Goal: Information Seeking & Learning: Find specific fact

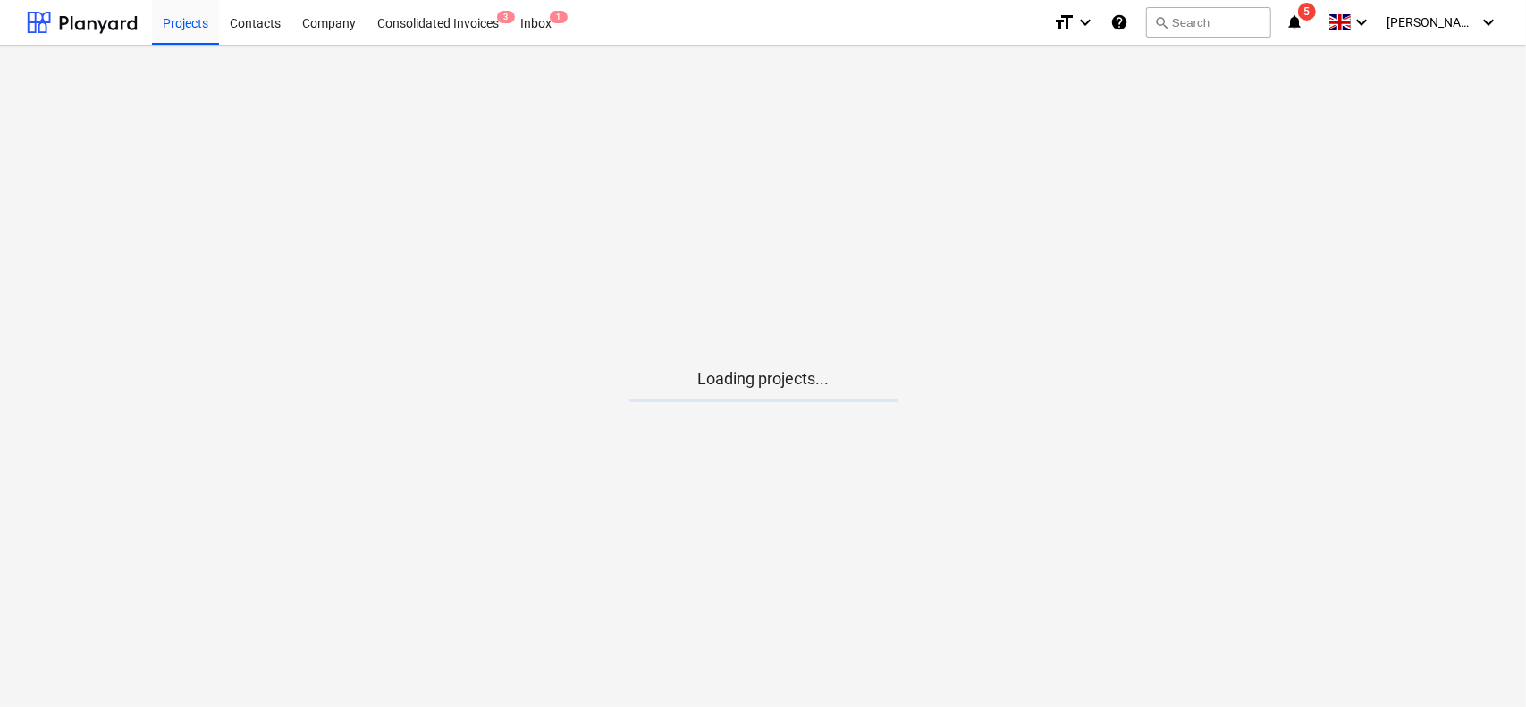
click at [1304, 12] on icon "notifications" at bounding box center [1295, 22] width 18 height 21
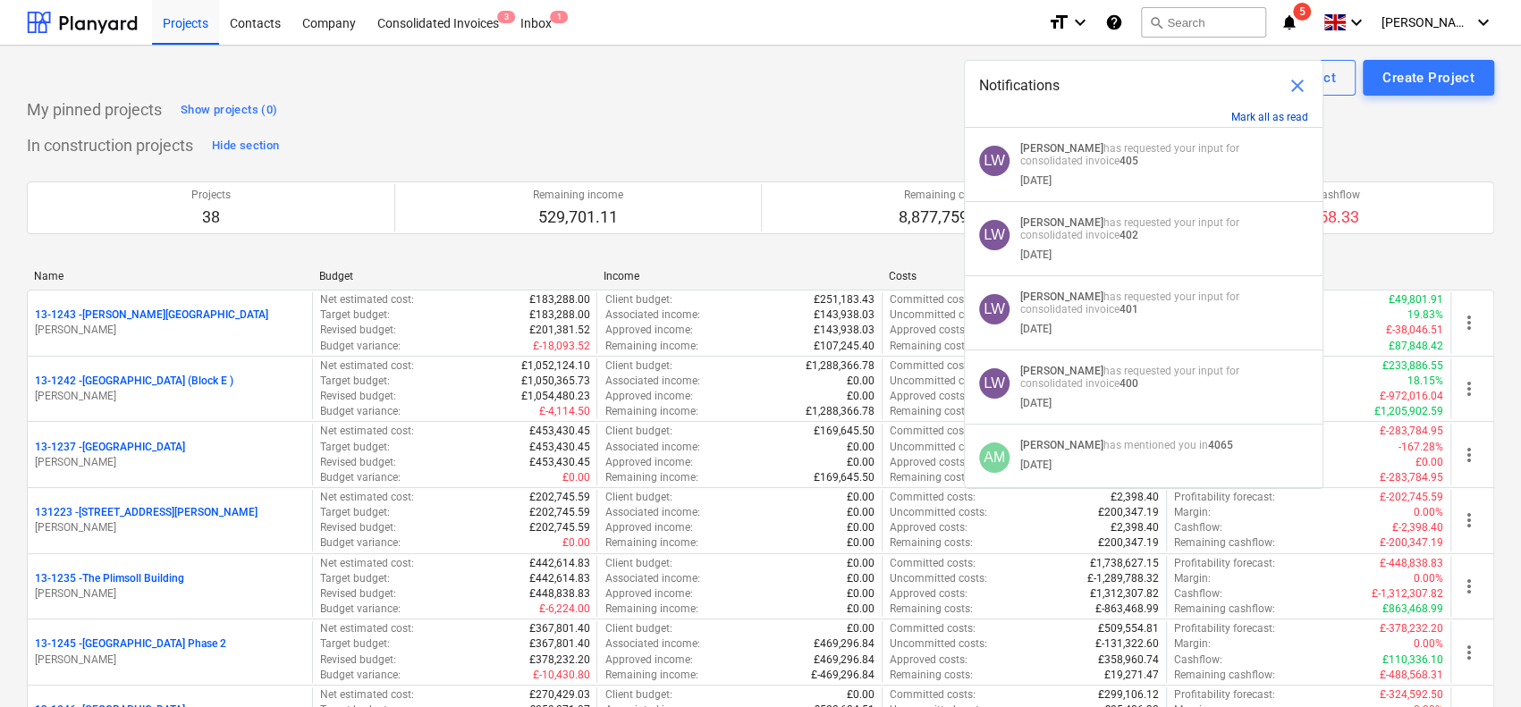
click at [1271, 113] on button "Mark all as read" at bounding box center [1269, 117] width 77 height 13
click at [874, 92] on div "Create demo project Create Project" at bounding box center [760, 78] width 1467 height 36
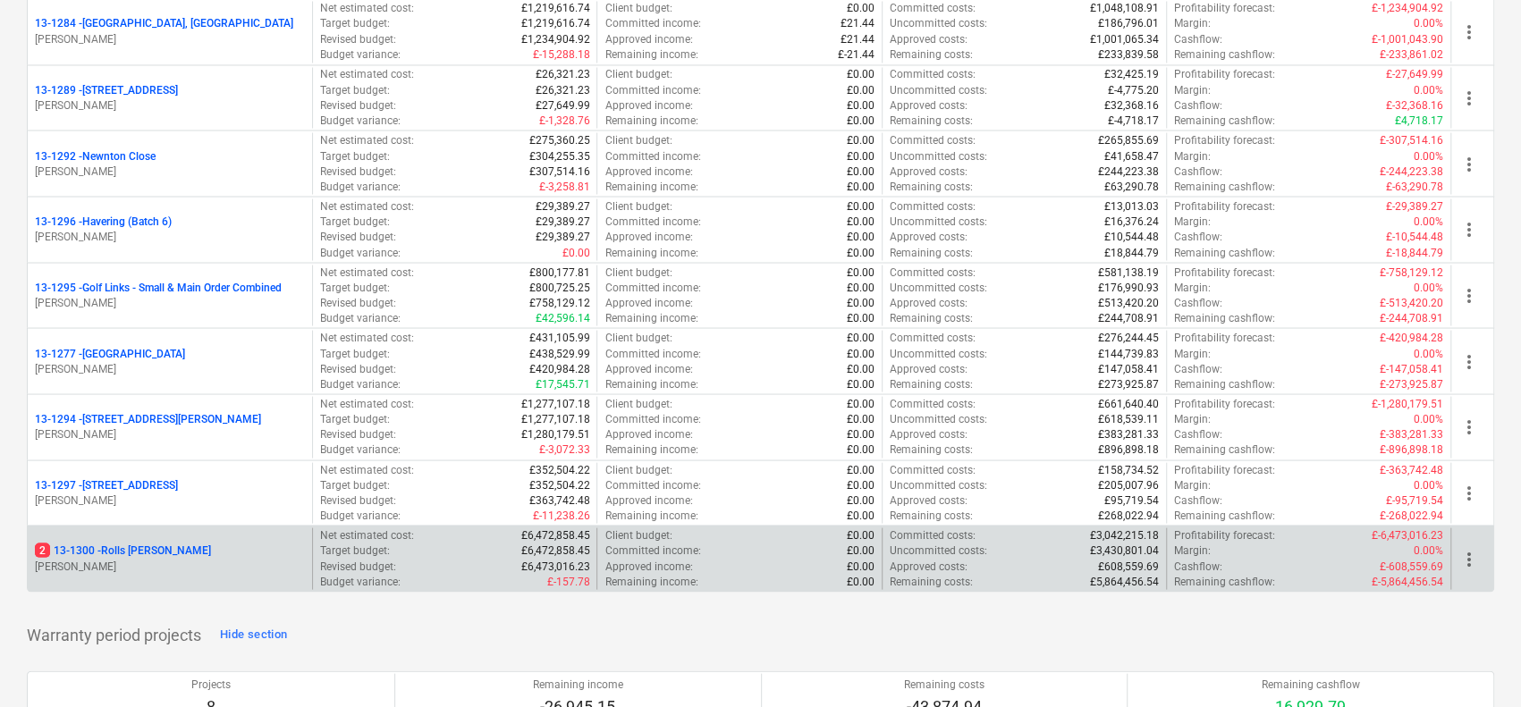
scroll to position [2325, 0]
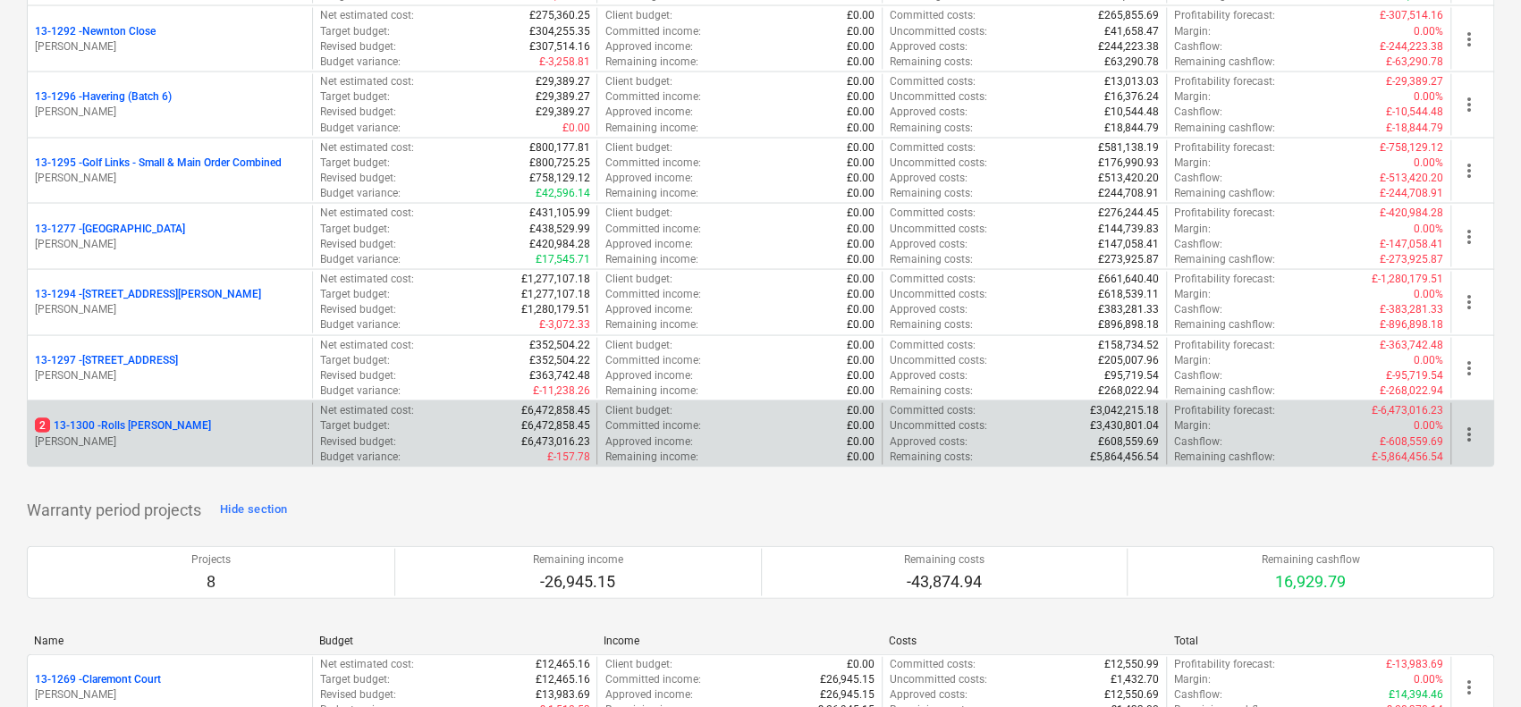
click at [211, 418] on p "2 13-1300 - Rolls Royce Chichester" at bounding box center [123, 425] width 176 height 15
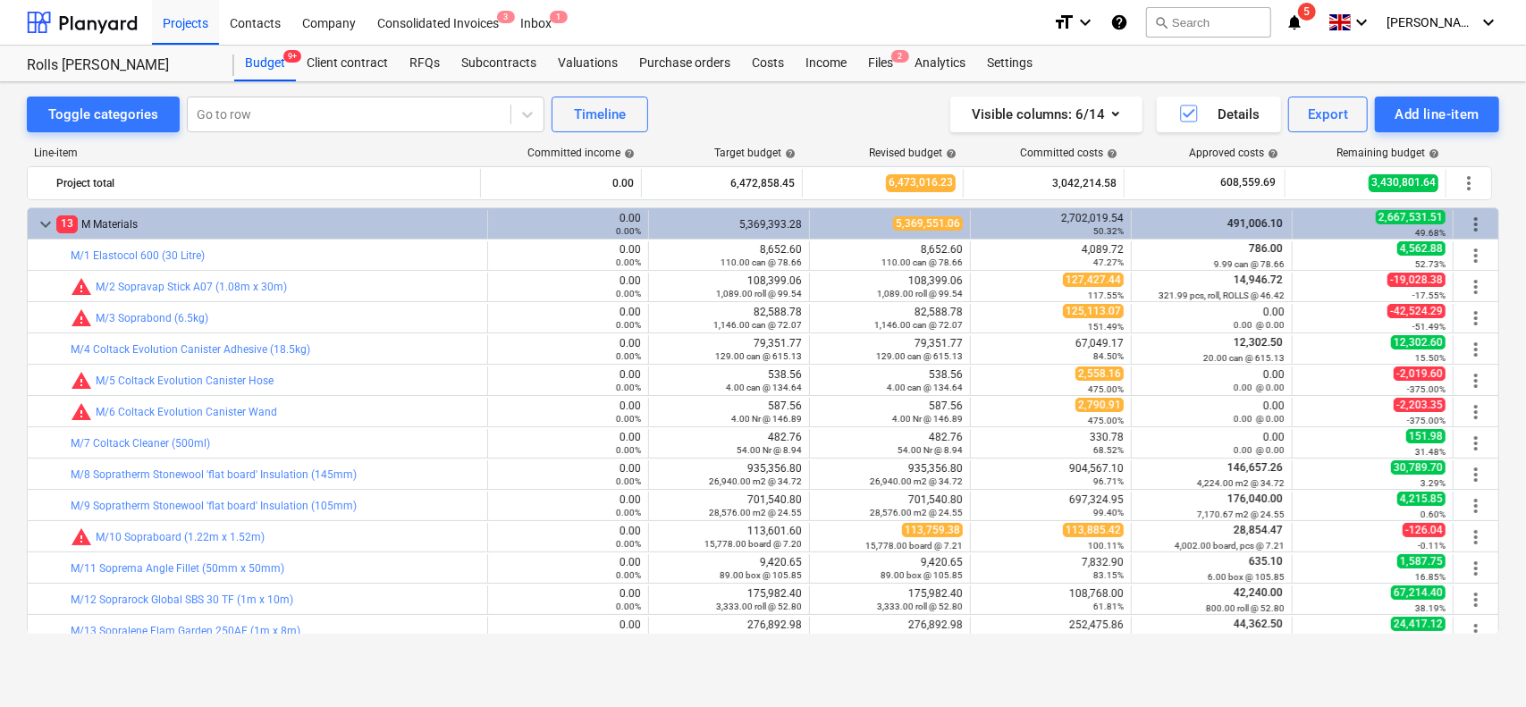
drag, startPoint x: 39, startPoint y: 195, endPoint x: 38, endPoint y: 204, distance: 9.0
click at [39, 195] on div at bounding box center [45, 183] width 21 height 29
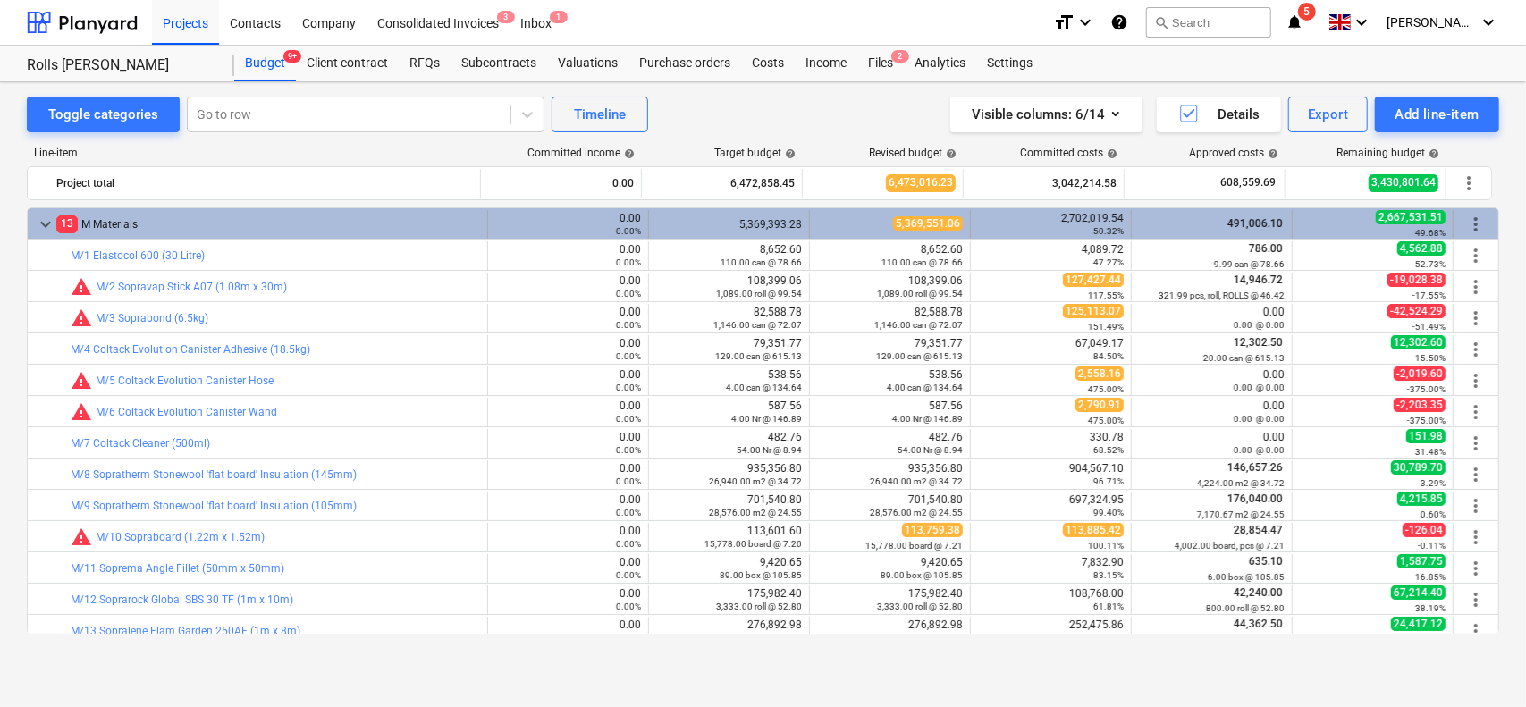
click at [44, 232] on span "keyboard_arrow_down" at bounding box center [45, 224] width 21 height 21
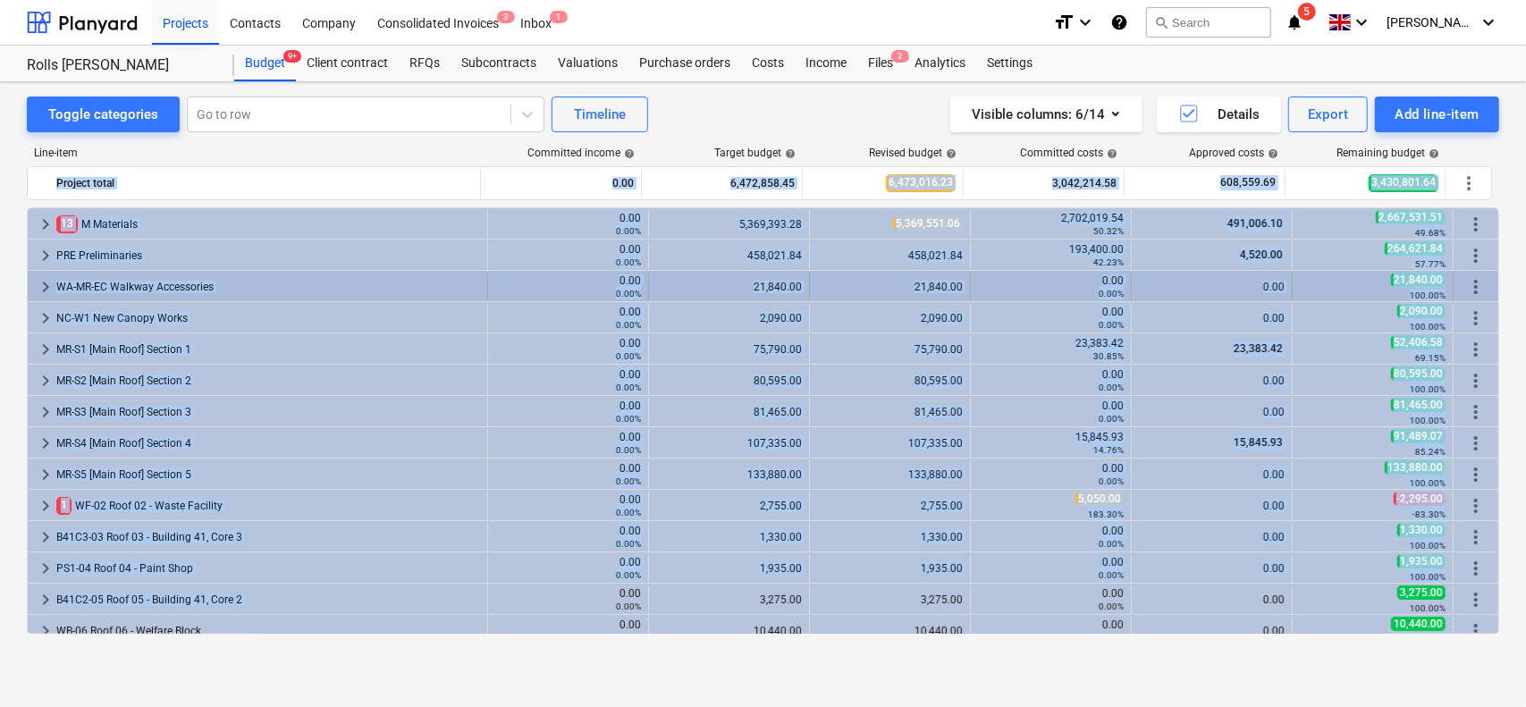
drag, startPoint x: 13, startPoint y: 199, endPoint x: 144, endPoint y: 273, distance: 150.5
click at [560, 584] on div "Toggle categories Go to row Timeline Visible columns : 6/14 Details Export Add …" at bounding box center [763, 375] width 1526 height 587
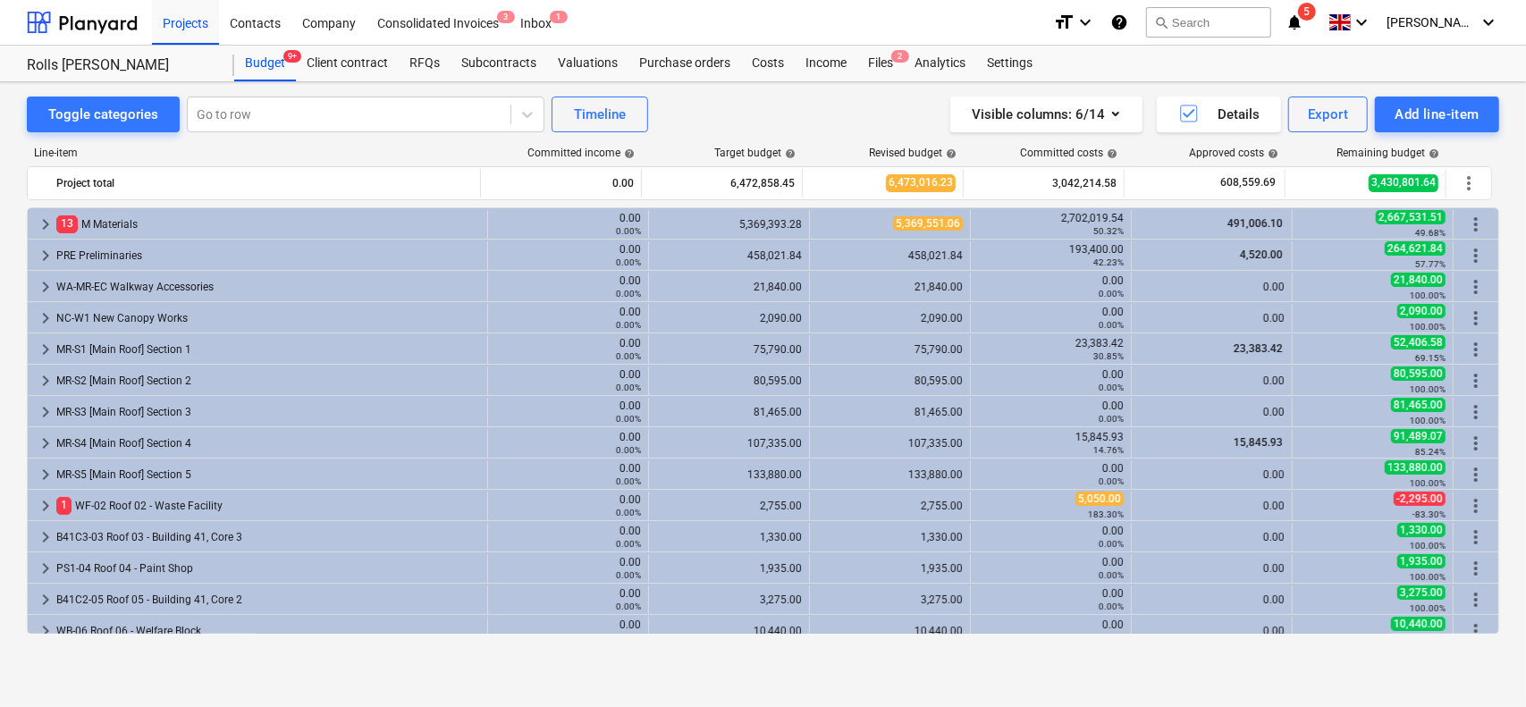
click at [0, 99] on div "Toggle categories Go to row Timeline Visible columns : 6/14 Details Export Add …" at bounding box center [763, 375] width 1526 height 587
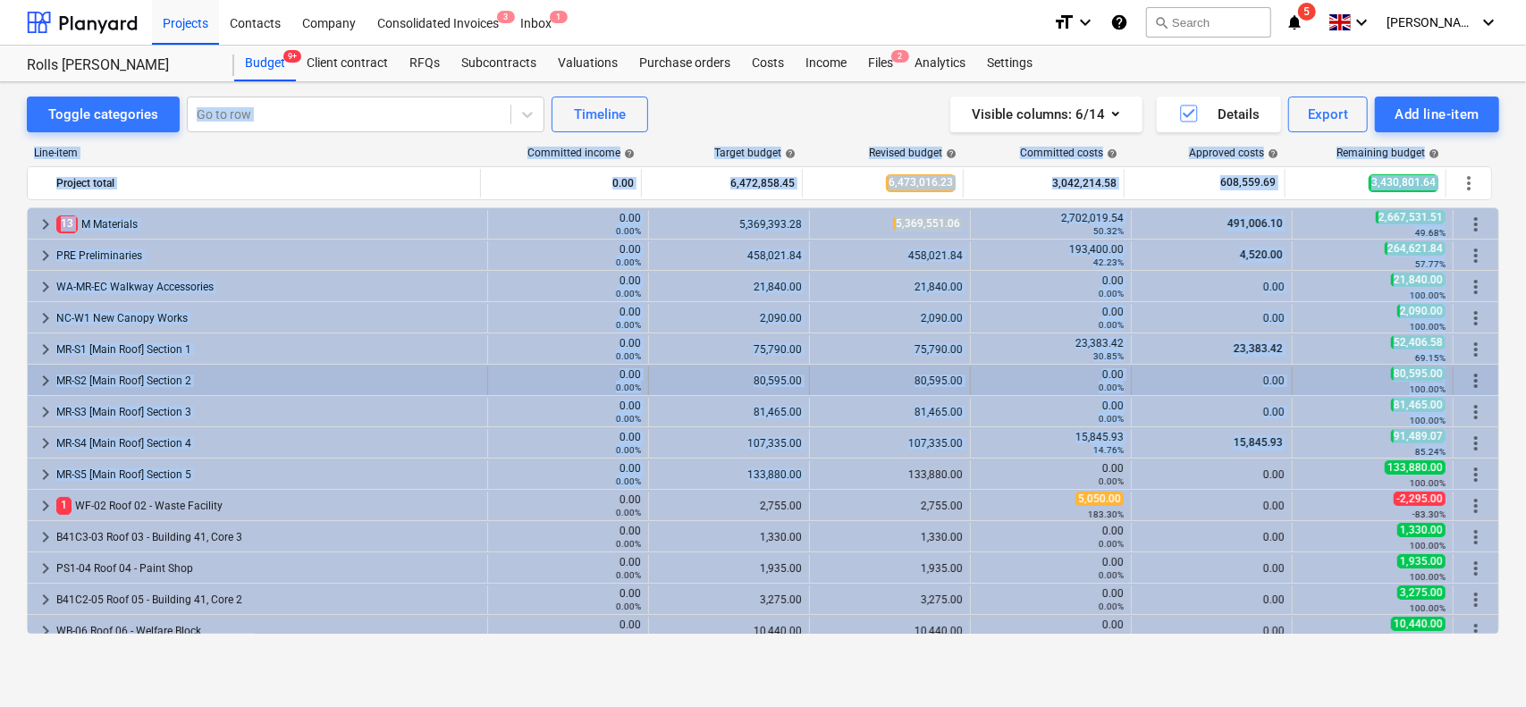
drag, startPoint x: 14, startPoint y: 85, endPoint x: 864, endPoint y: 386, distance: 901.3
click at [885, 471] on div "Toggle categories Go to row Timeline Visible columns : 6/14 Details Export Add …" at bounding box center [763, 375] width 1526 height 587
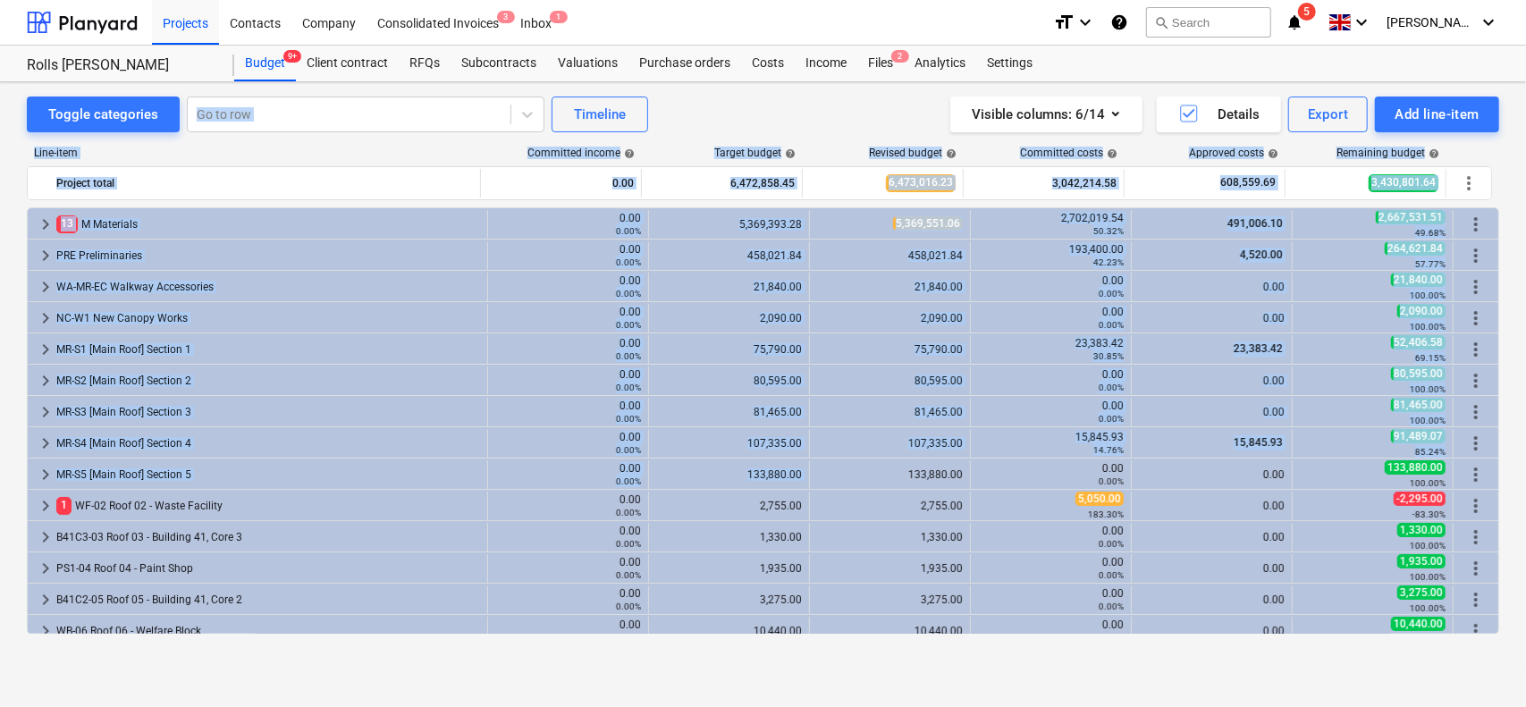
click at [735, 97] on div "Toggle categories Go to row Timeline Visible columns : 6/14 Details Export Add …" at bounding box center [763, 115] width 1473 height 36
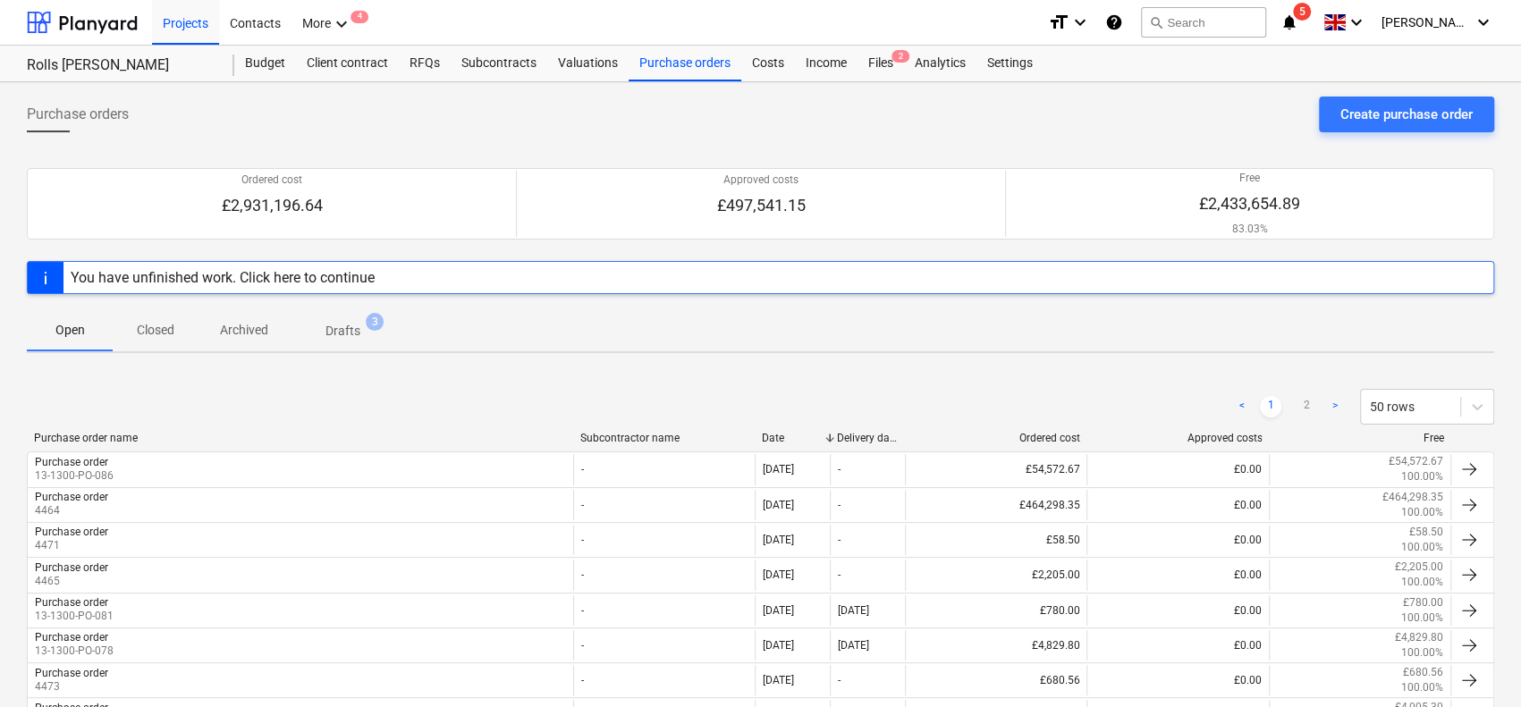
click at [645, 135] on div "Purchase orders Create purchase order" at bounding box center [760, 122] width 1467 height 50
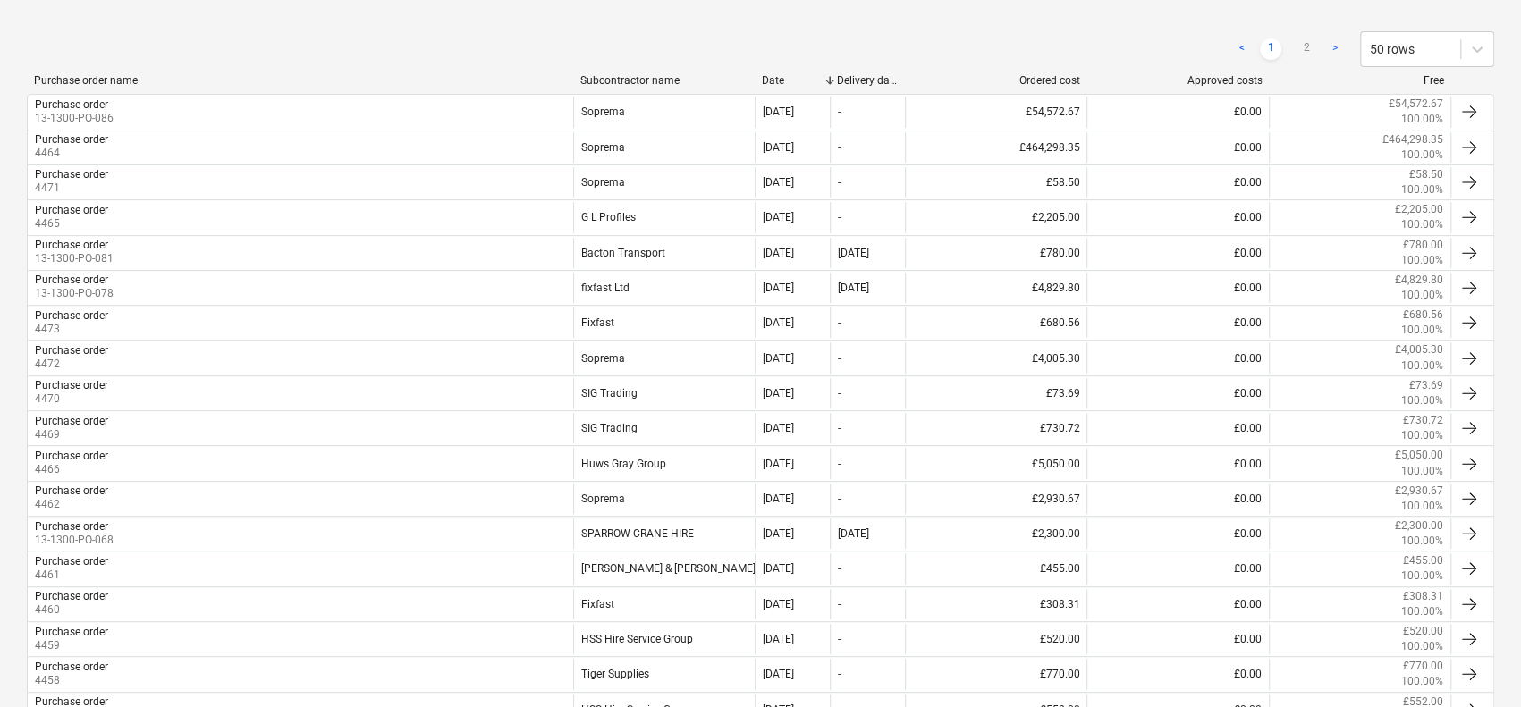
scroll to position [359, 0]
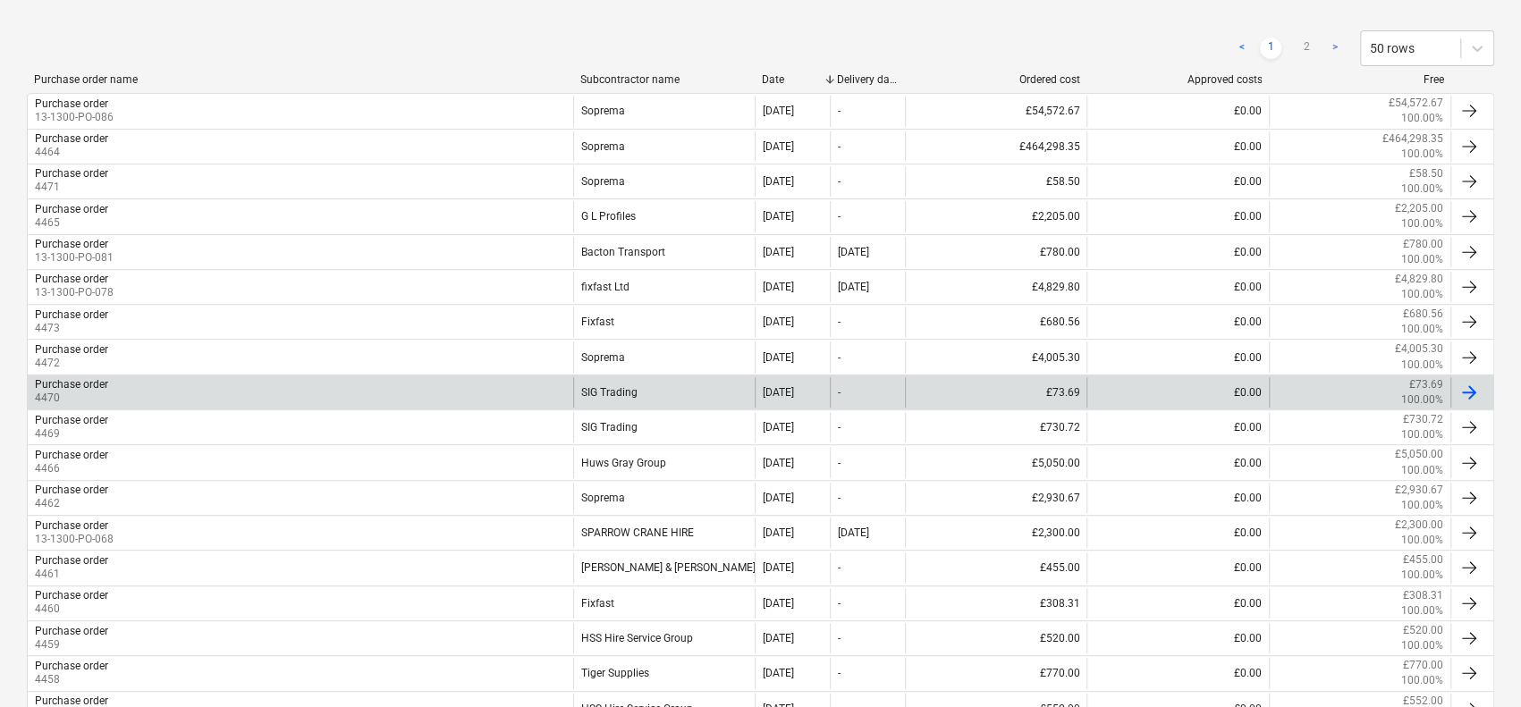
click at [673, 391] on div "SIG Trading" at bounding box center [664, 392] width 182 height 30
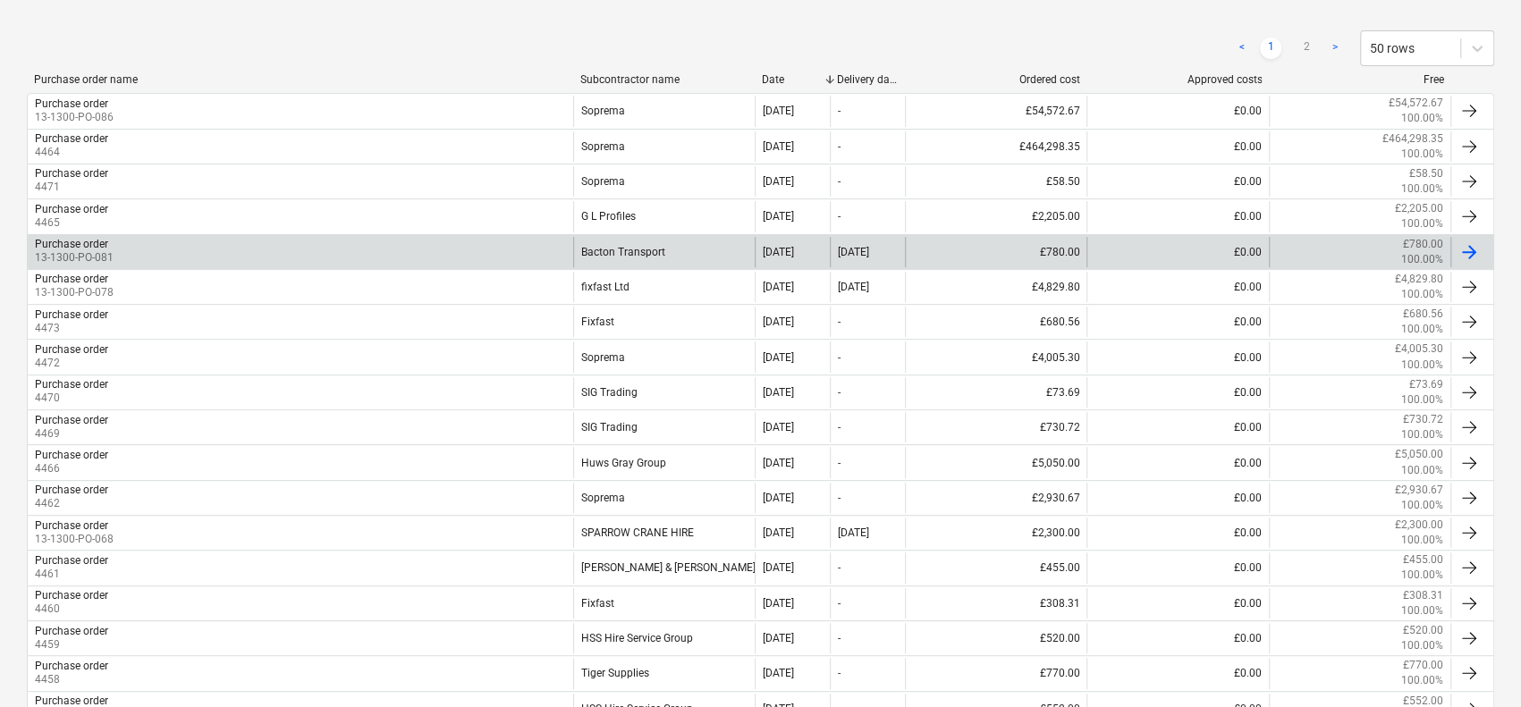
scroll to position [448, 0]
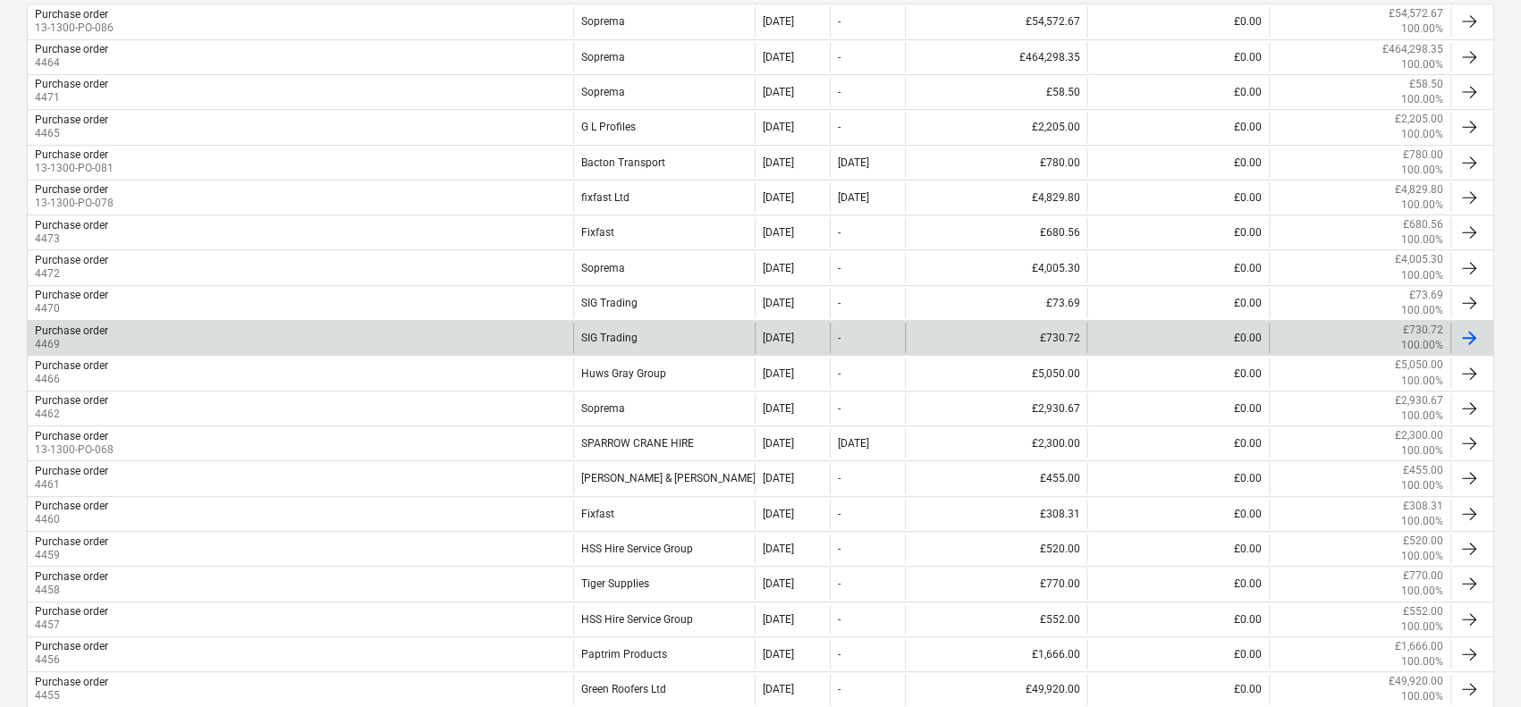
click at [637, 338] on div "SIG Trading" at bounding box center [664, 338] width 182 height 30
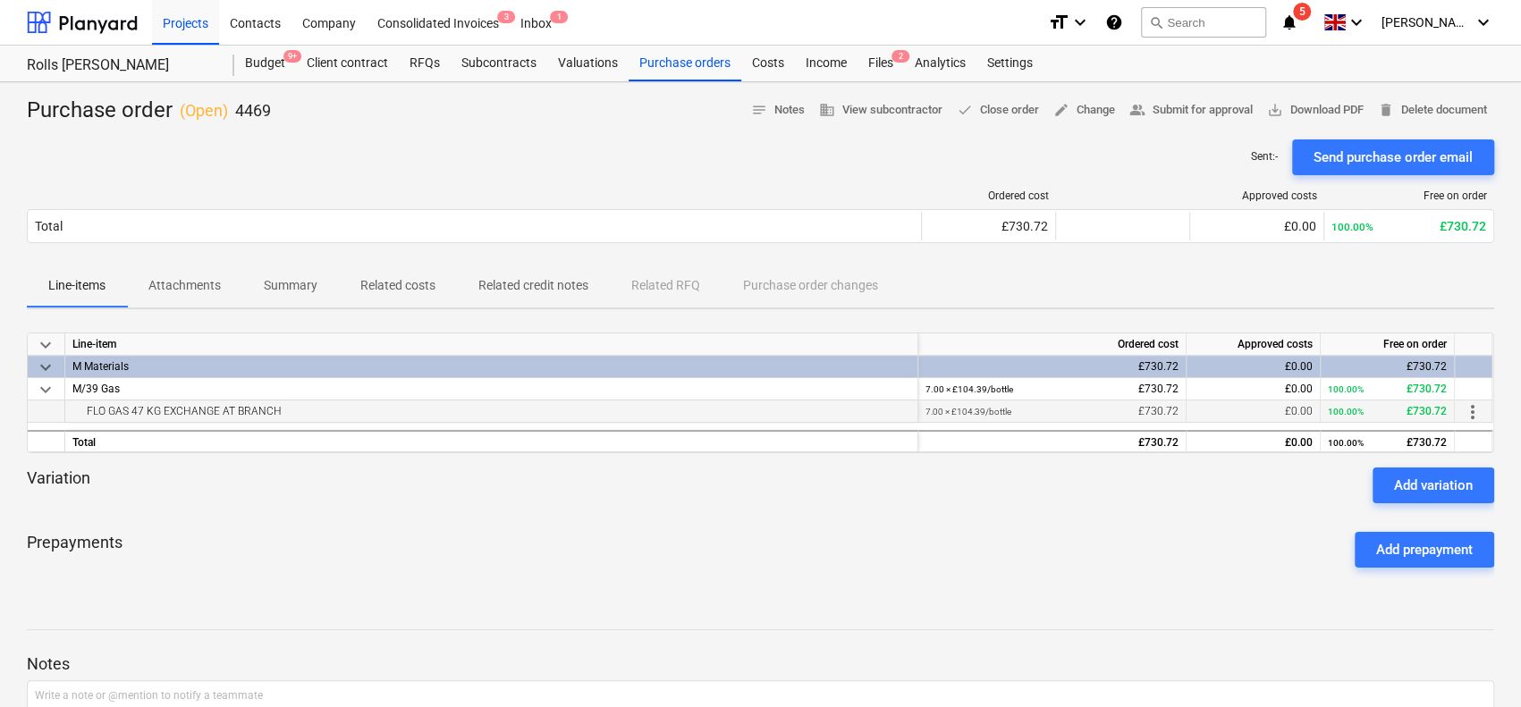
click at [966, 408] on small "7.00 × £104.39 / bottle" at bounding box center [968, 412] width 86 height 10
drag, startPoint x: 966, startPoint y: 408, endPoint x: 975, endPoint y: 410, distance: 9.1
click at [975, 410] on small "7.00 × £104.39 / bottle" at bounding box center [968, 412] width 86 height 10
copy small "104.39"
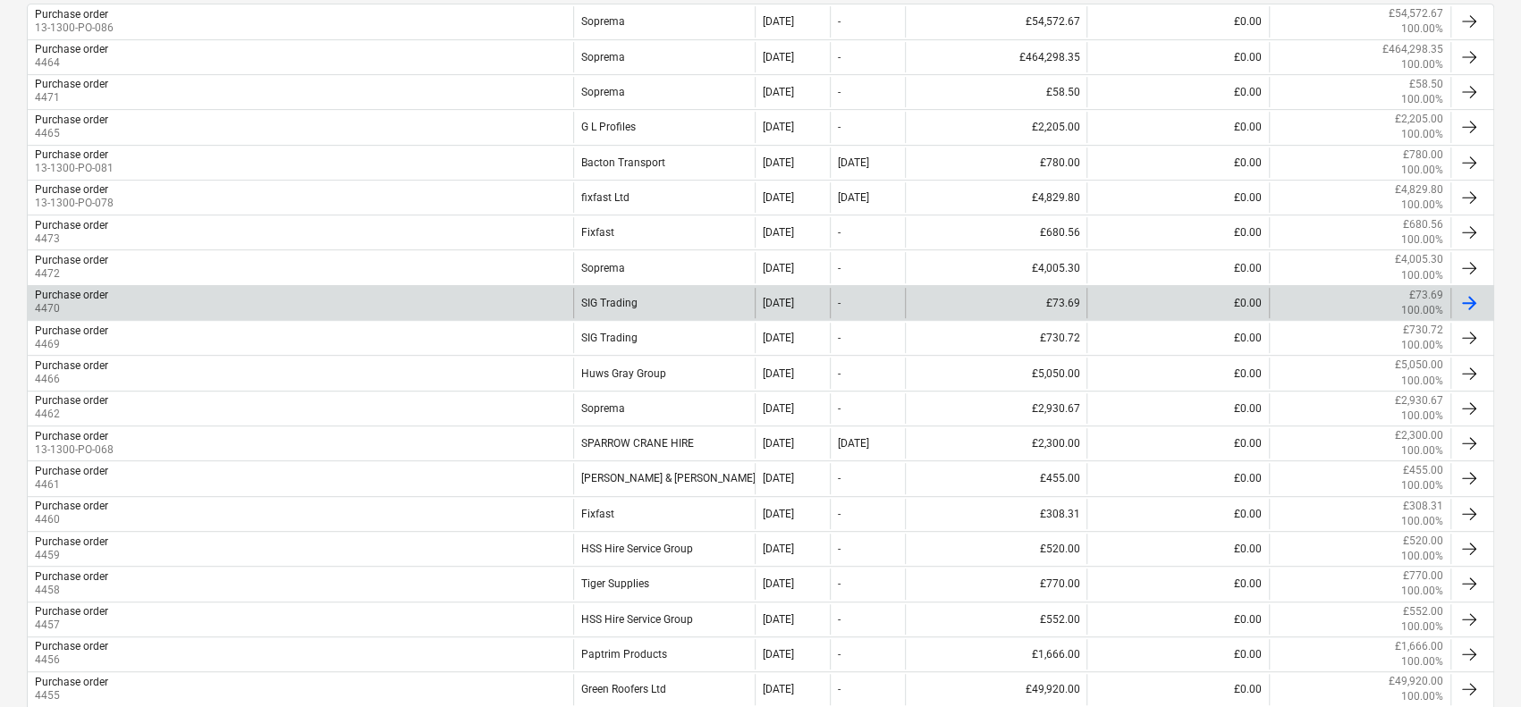
click at [626, 291] on div "SIG Trading" at bounding box center [664, 303] width 182 height 30
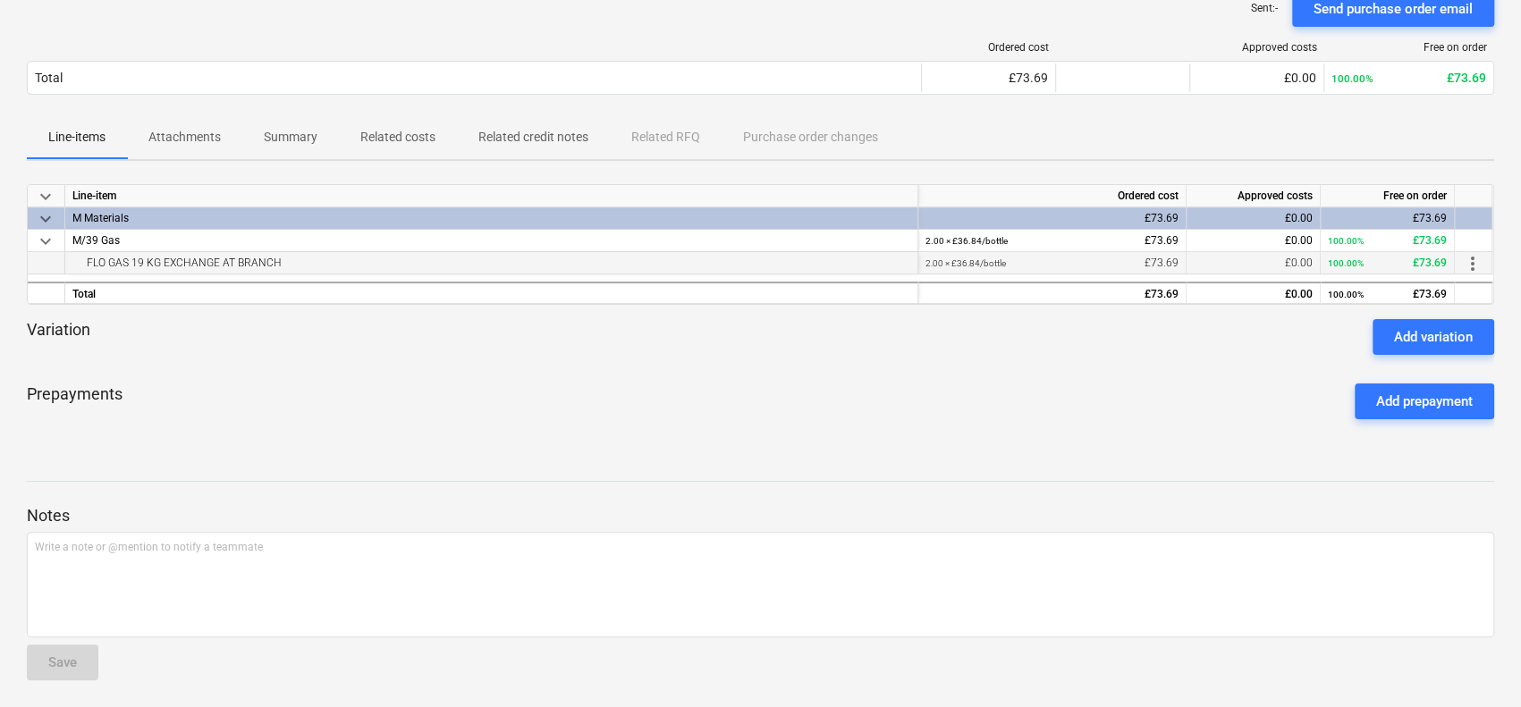
click at [958, 260] on small "2.00 × £36.84 / bottle" at bounding box center [965, 263] width 80 height 10
copy small "36.84"
click at [758, 45] on div at bounding box center [474, 47] width 895 height 13
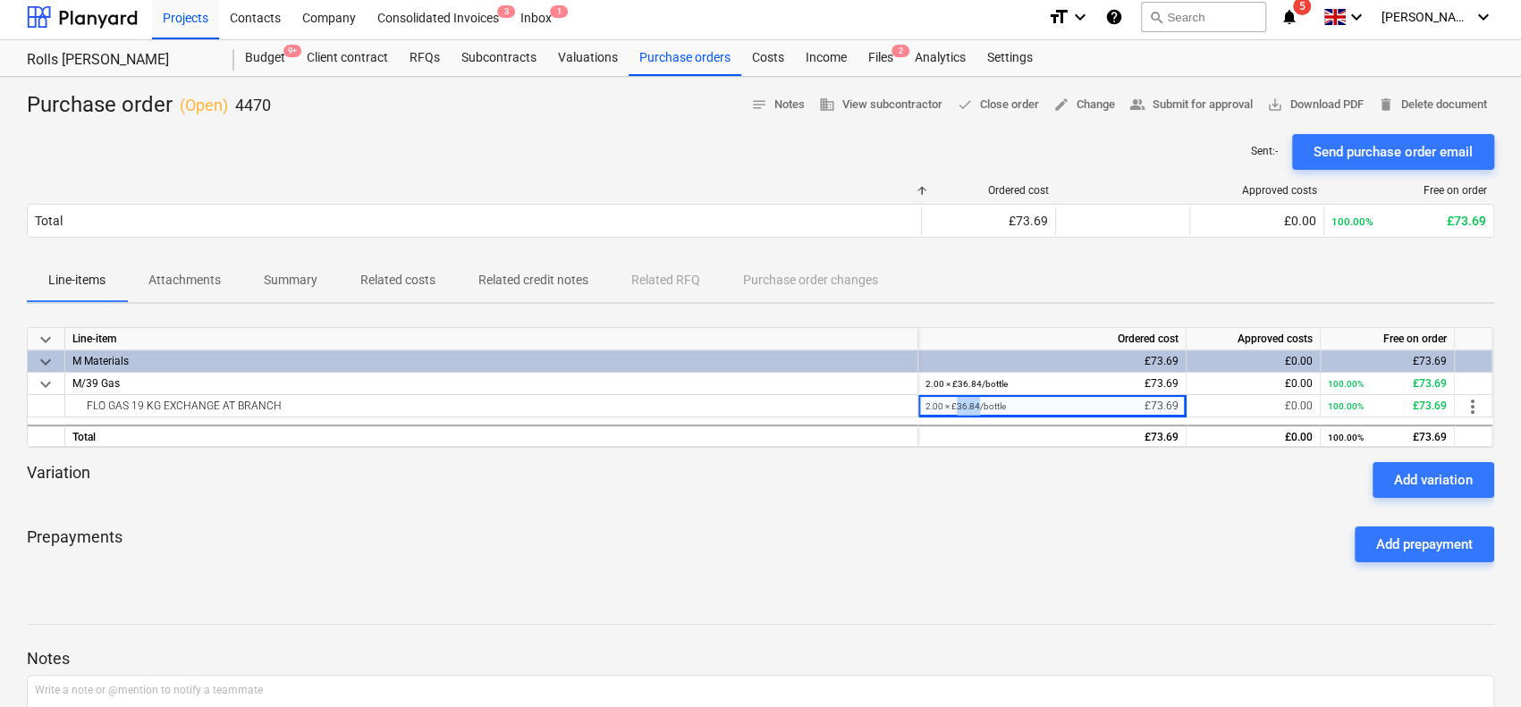
scroll to position [0, 0]
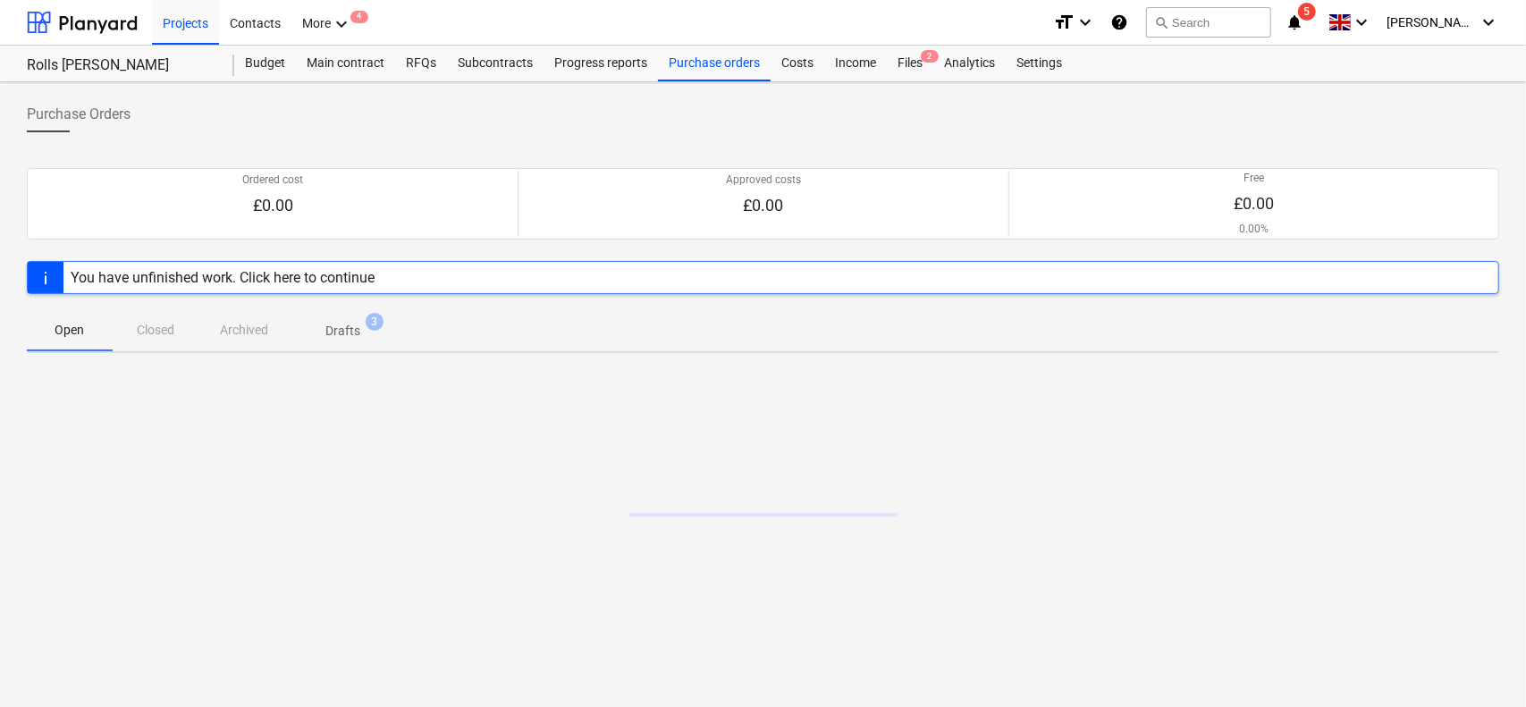
click at [716, 97] on div "Purchase Orders" at bounding box center [763, 122] width 1473 height 50
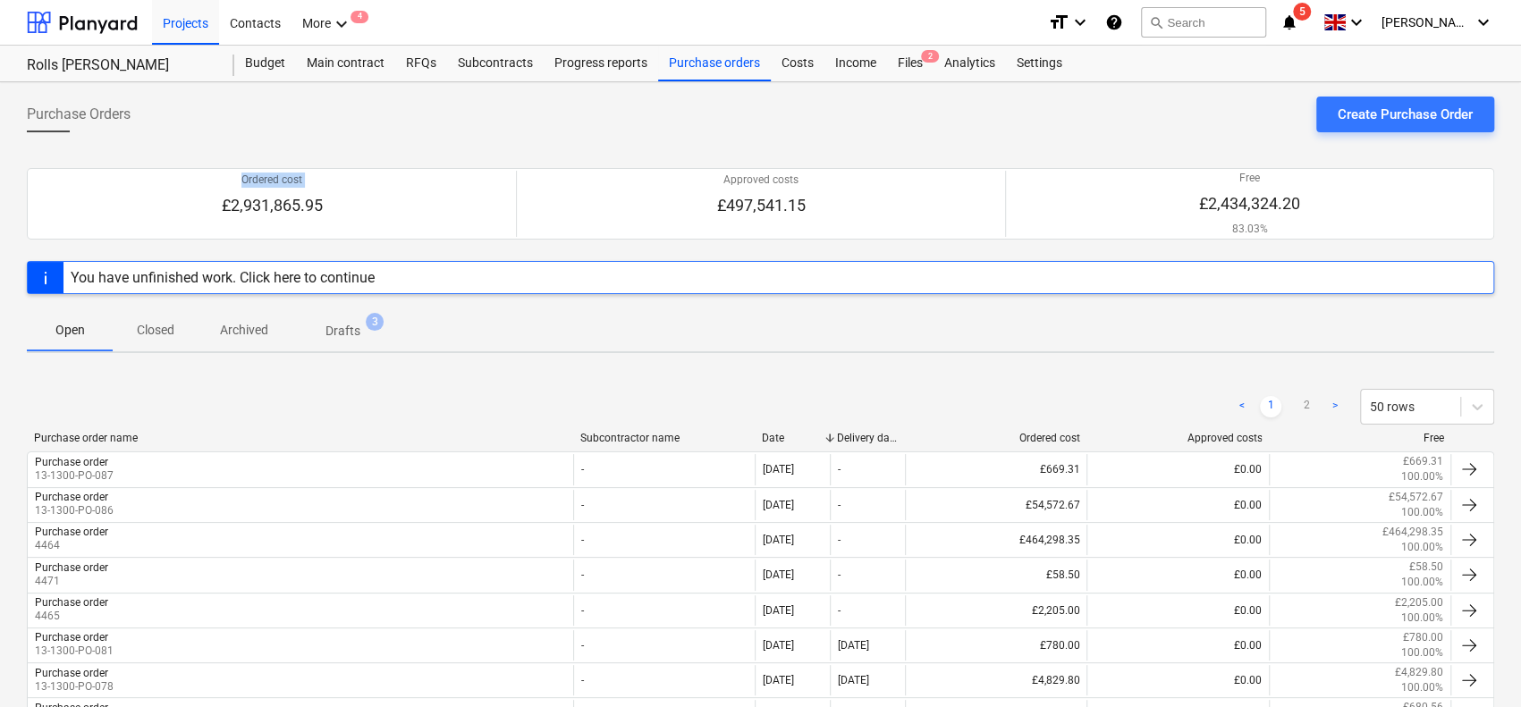
drag, startPoint x: 716, startPoint y: 96, endPoint x: 699, endPoint y: 160, distance: 66.6
click at [532, 119] on div "Purchase Orders Create Purchase Order" at bounding box center [760, 122] width 1467 height 50
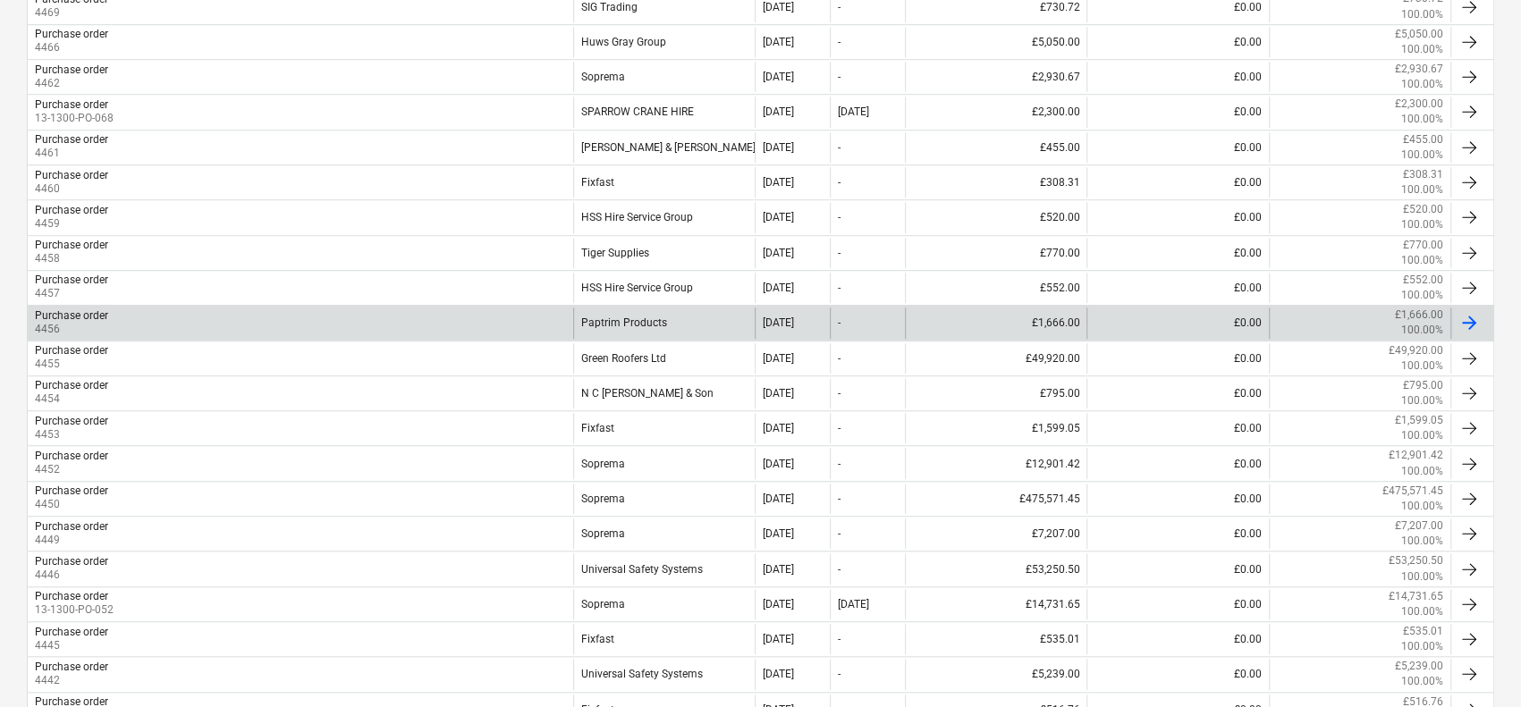
scroll to position [894, 0]
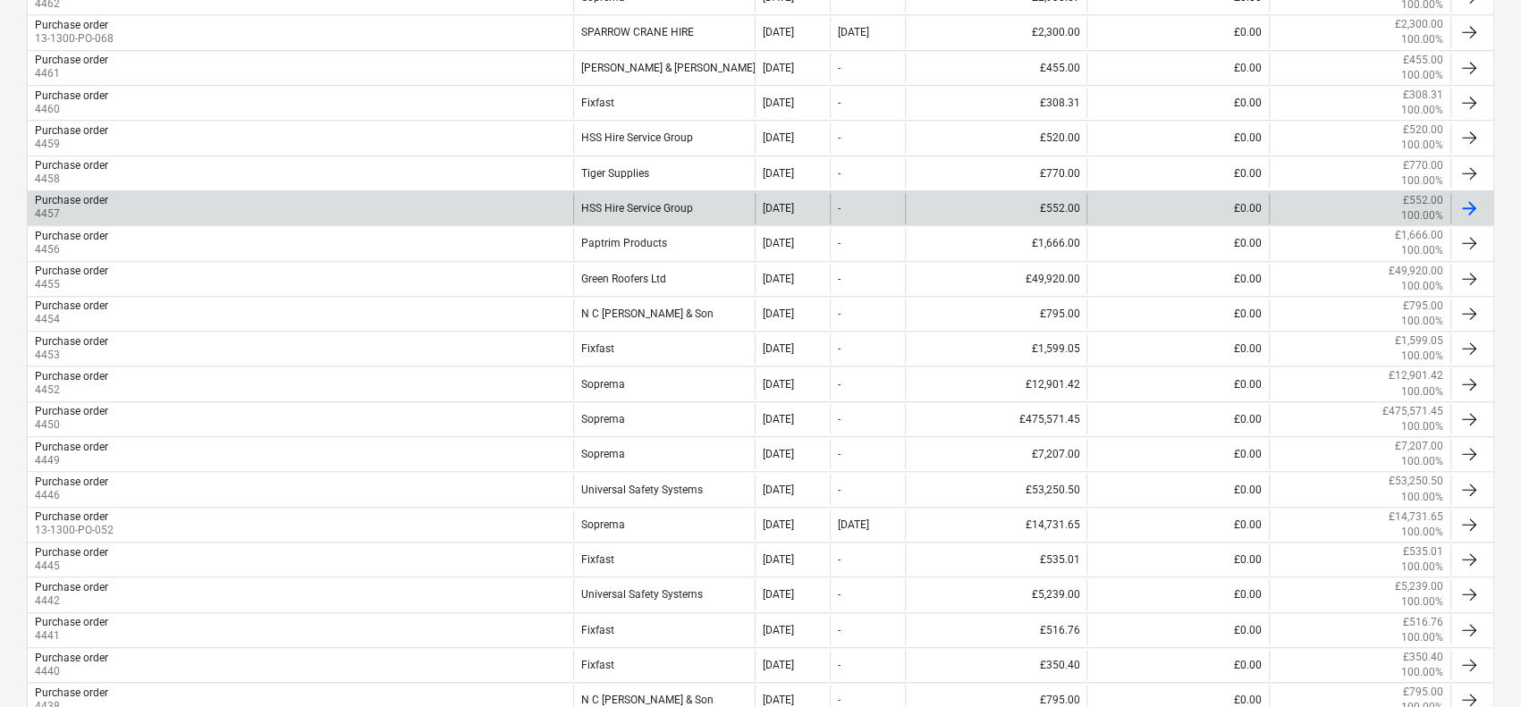
click at [662, 201] on div "HSS Hire Service Group" at bounding box center [664, 208] width 182 height 30
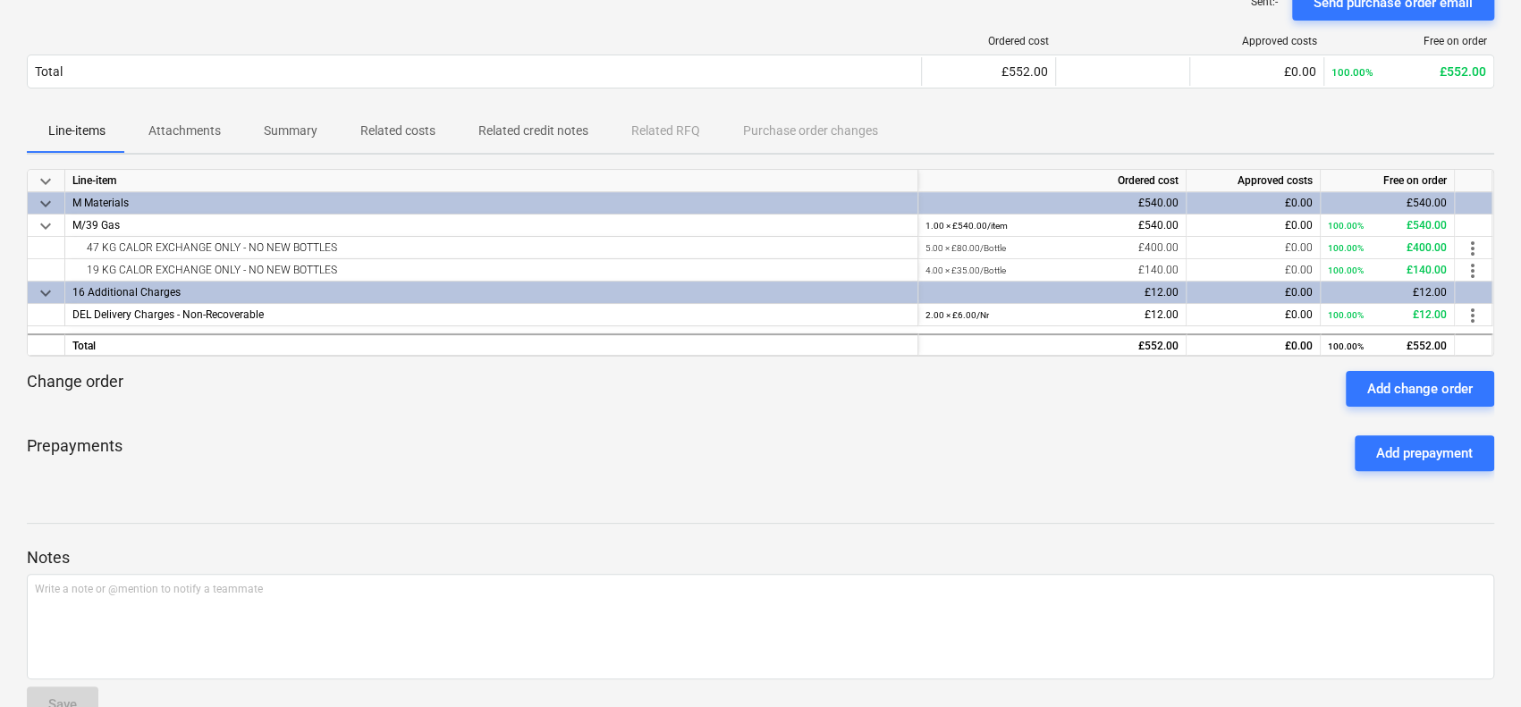
scroll to position [196, 0]
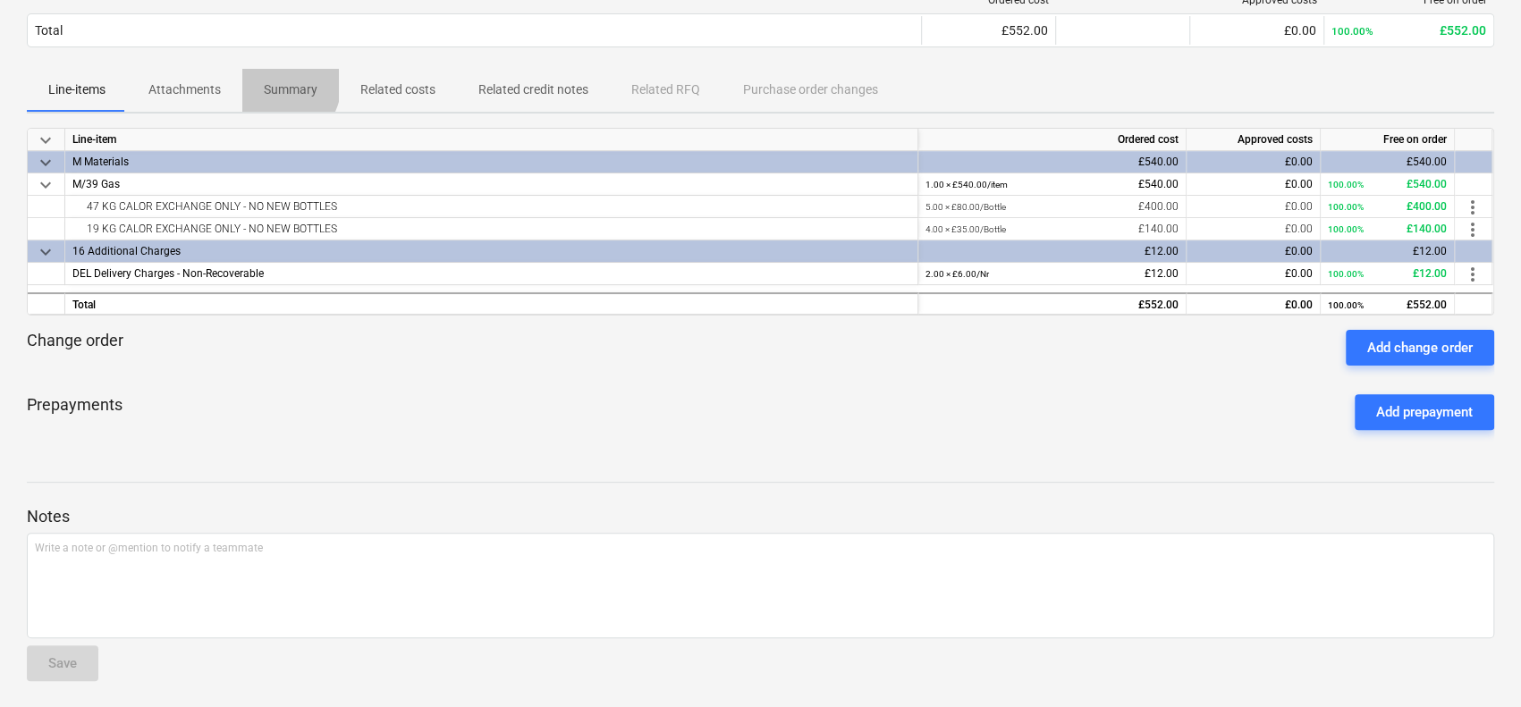
click at [264, 80] on p "Summary" at bounding box center [291, 89] width 54 height 19
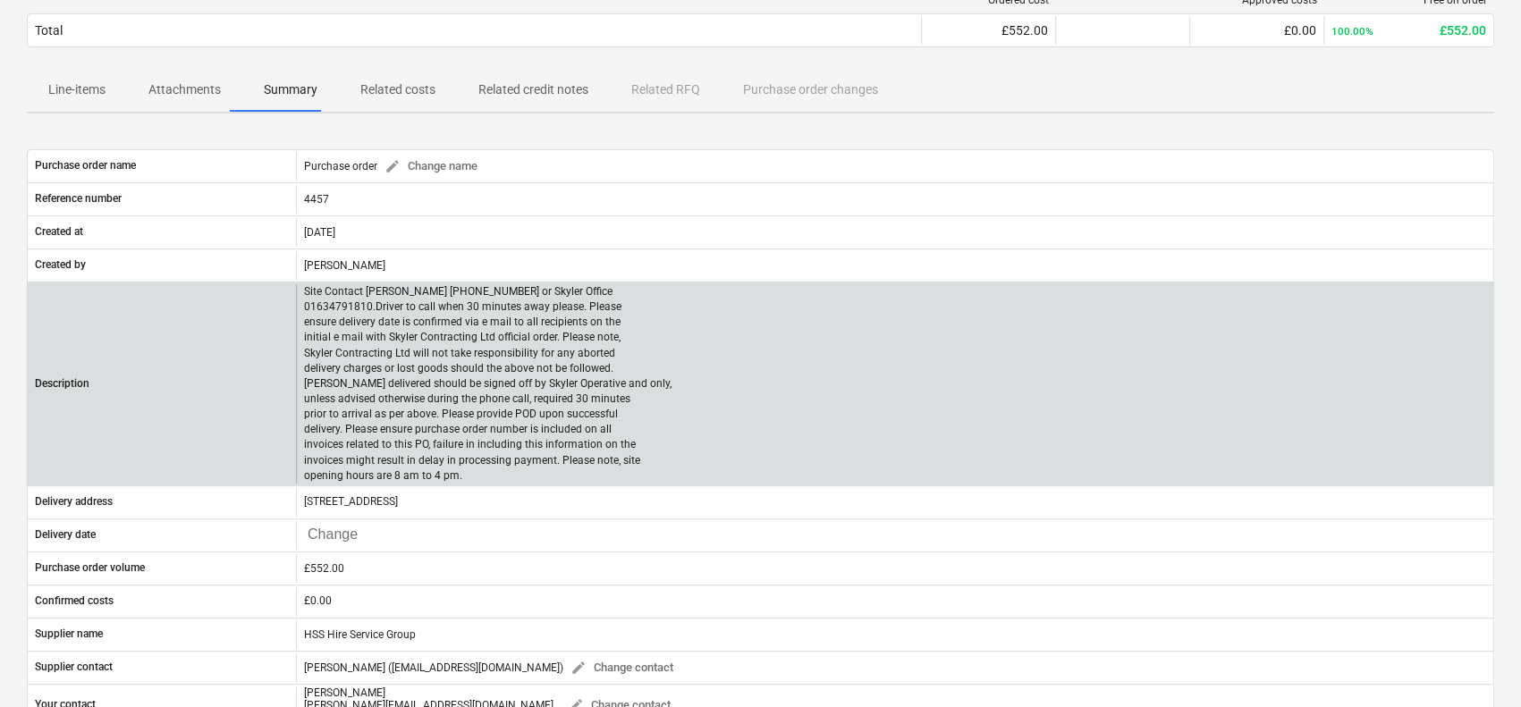
click at [316, 290] on p "Site Contact Robbie Hempsey 07427 816008 or Skyler Office 01634791810.Driver to…" at bounding box center [487, 383] width 367 height 199
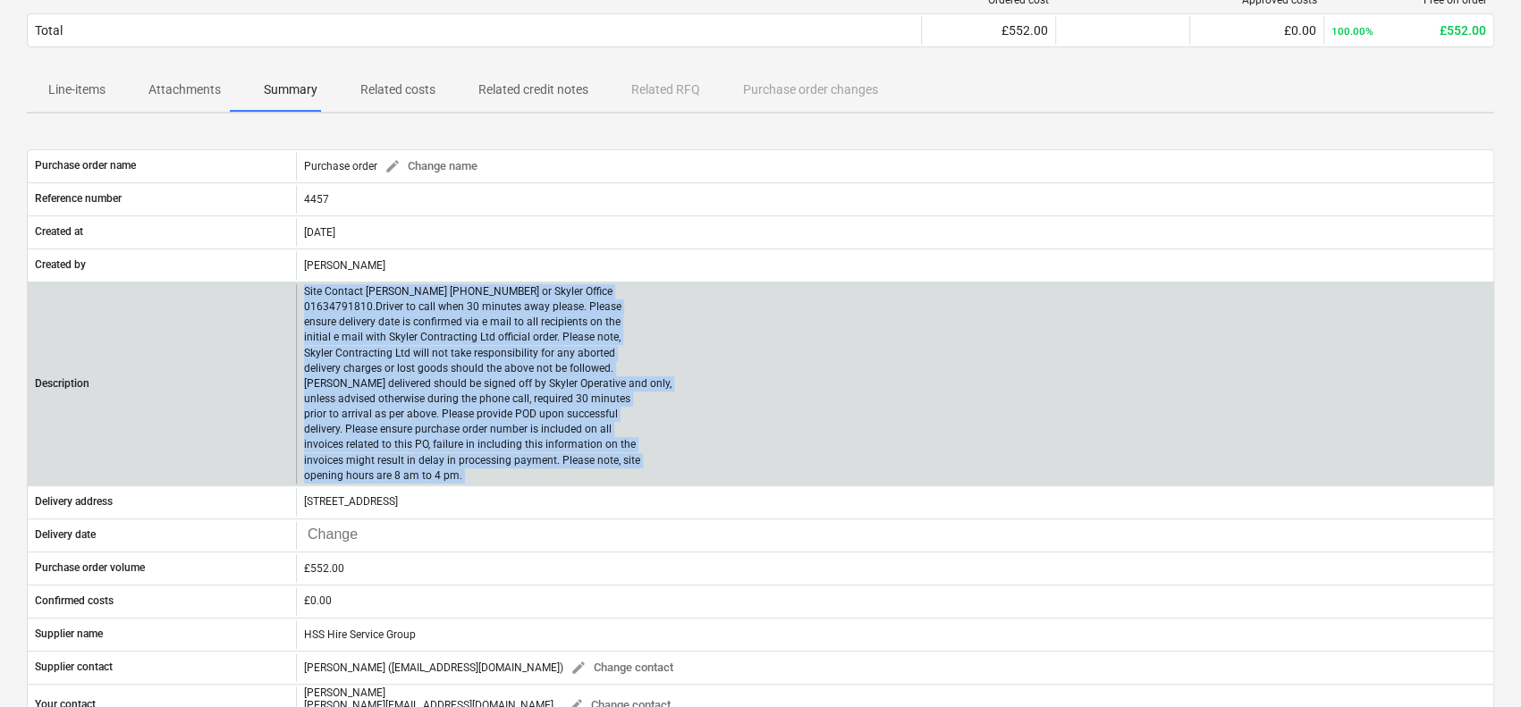
drag, startPoint x: 316, startPoint y: 290, endPoint x: 481, endPoint y: 477, distance: 249.6
click at [481, 477] on p "Site Contact Robbie Hempsey 07427 816008 or Skyler Office 01634791810.Driver to…" at bounding box center [487, 383] width 367 height 199
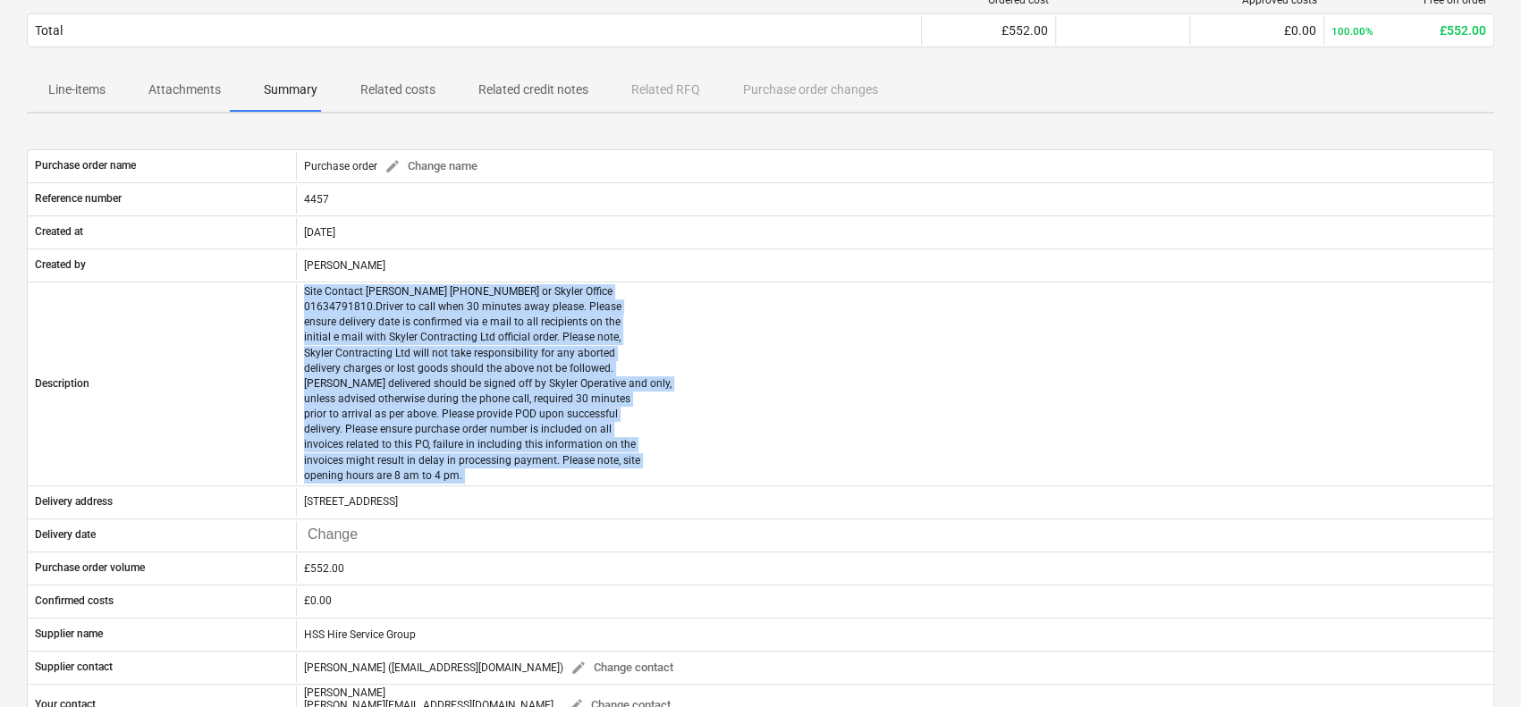
copy p "Site Contact Robbie Hempsey 07427 816008 or Skyler Office 01634791810.Driver to…"
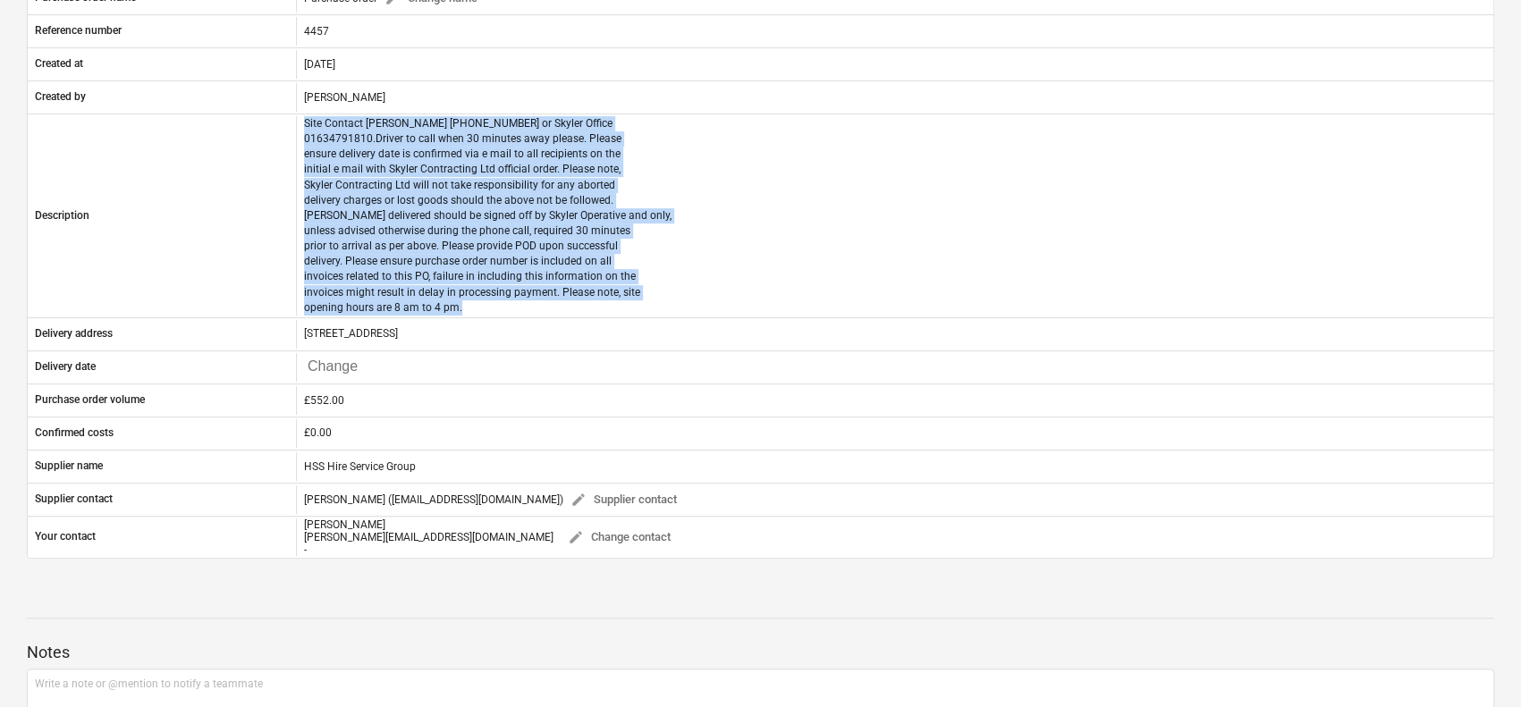
scroll to position [17, 0]
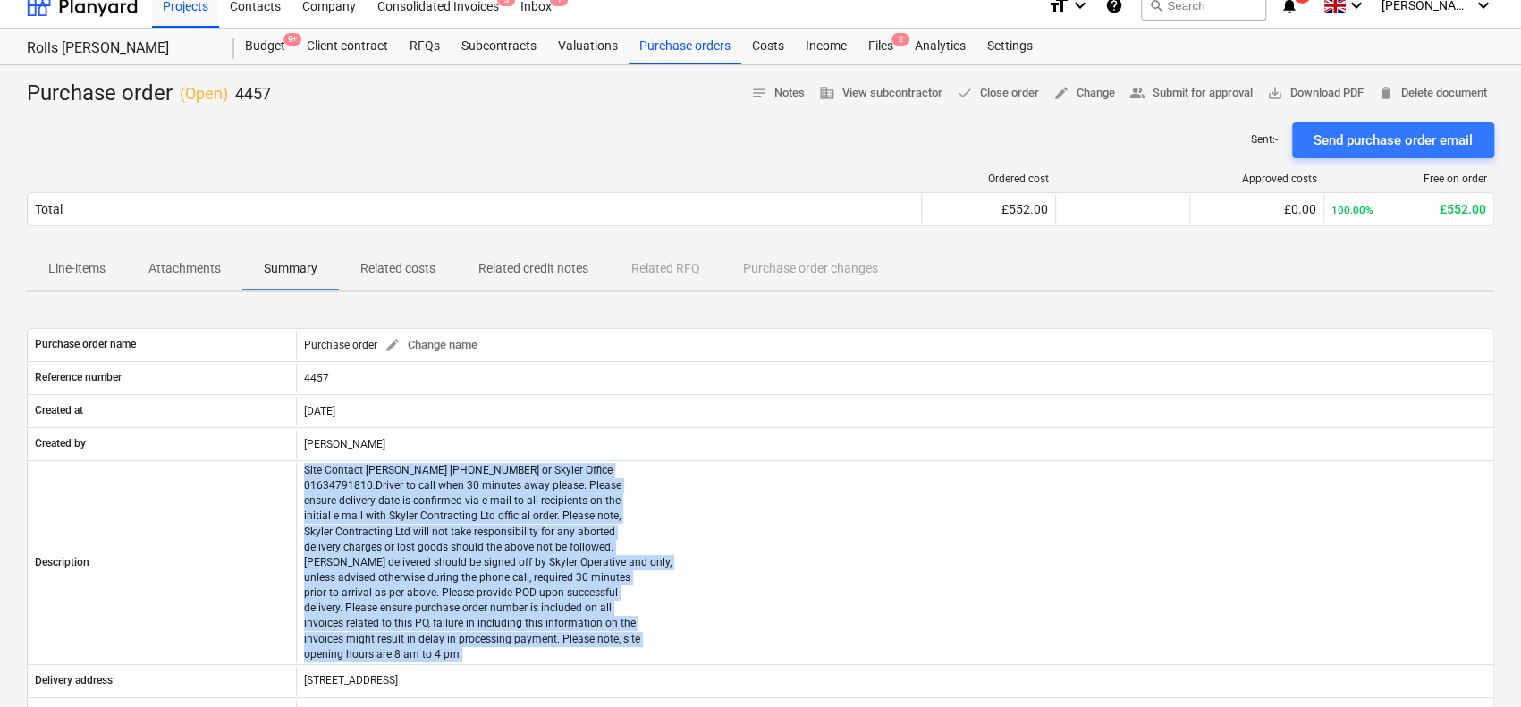
click at [91, 280] on span "Line-items" at bounding box center [77, 269] width 100 height 30
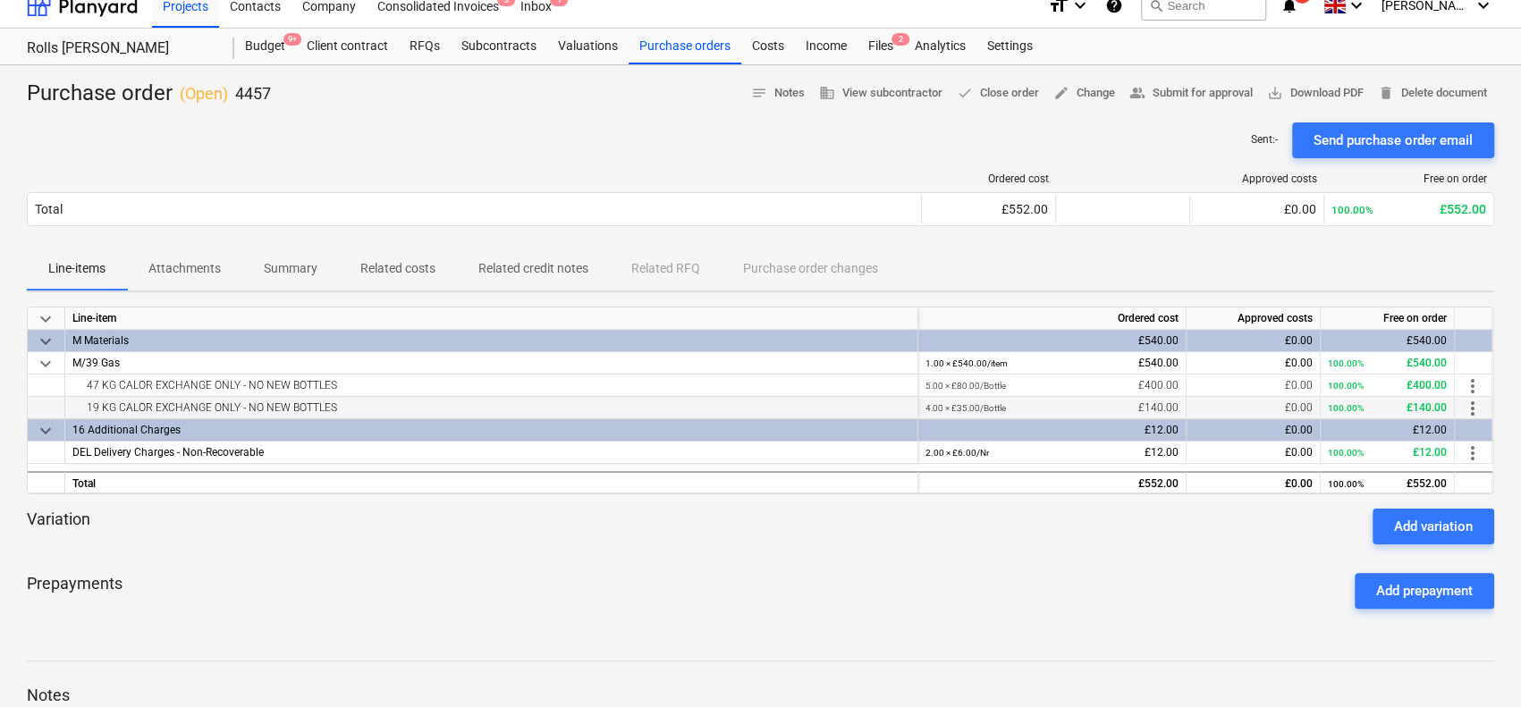
click at [271, 401] on div "19 KG CALOR EXCHANGE ONLY - NO NEW BOTTLES" at bounding box center [491, 407] width 838 height 21
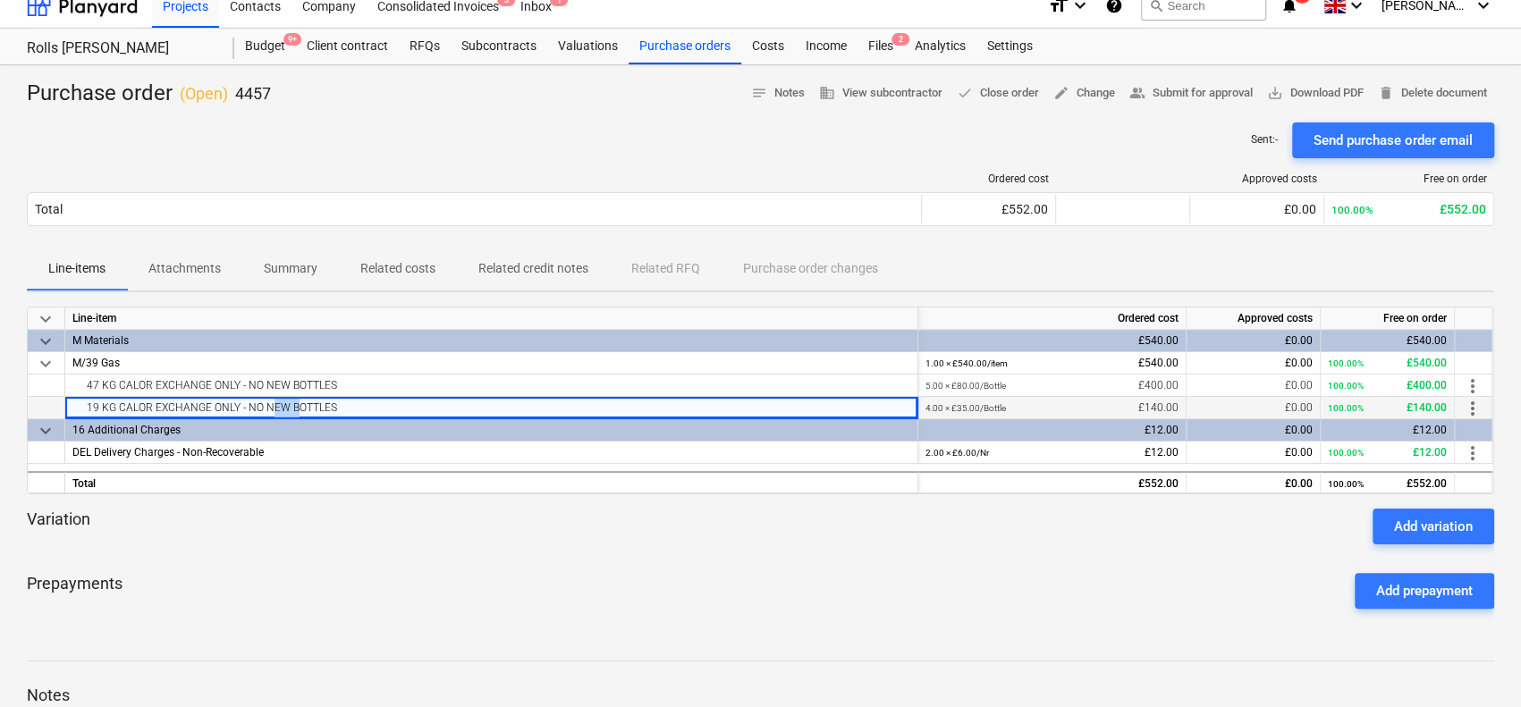
click at [271, 401] on div "19 KG CALOR EXCHANGE ONLY - NO NEW BOTTLES" at bounding box center [491, 407] width 838 height 21
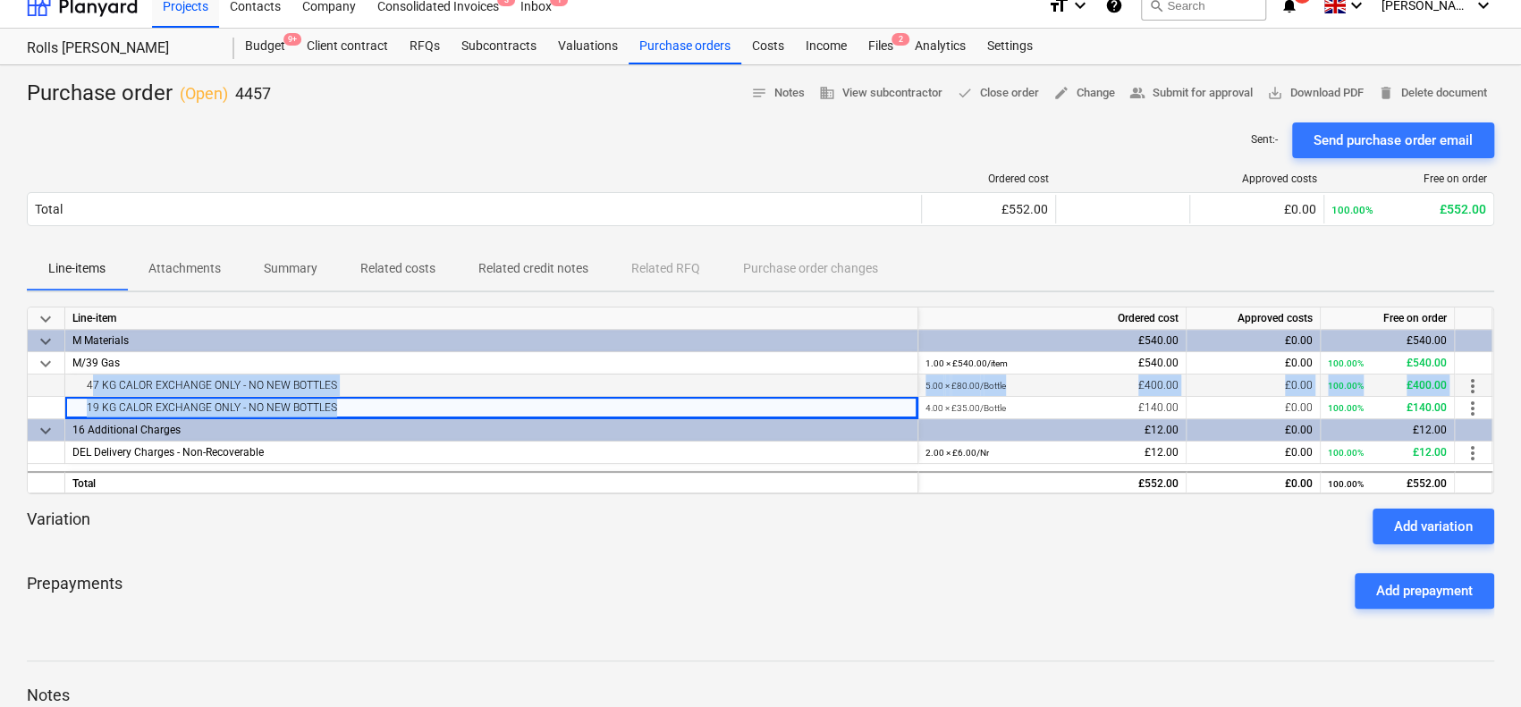
drag, startPoint x: 271, startPoint y: 401, endPoint x: 272, endPoint y: 385, distance: 15.2
click at [272, 388] on div "keyboard_arrow_down Line-item Ordered cost Approved costs Free on order keyboar…" at bounding box center [760, 401] width 1467 height 188
click at [272, 385] on div "47 KG CALOR EXCHANGE ONLY - NO NEW BOTTLES" at bounding box center [491, 385] width 838 height 21
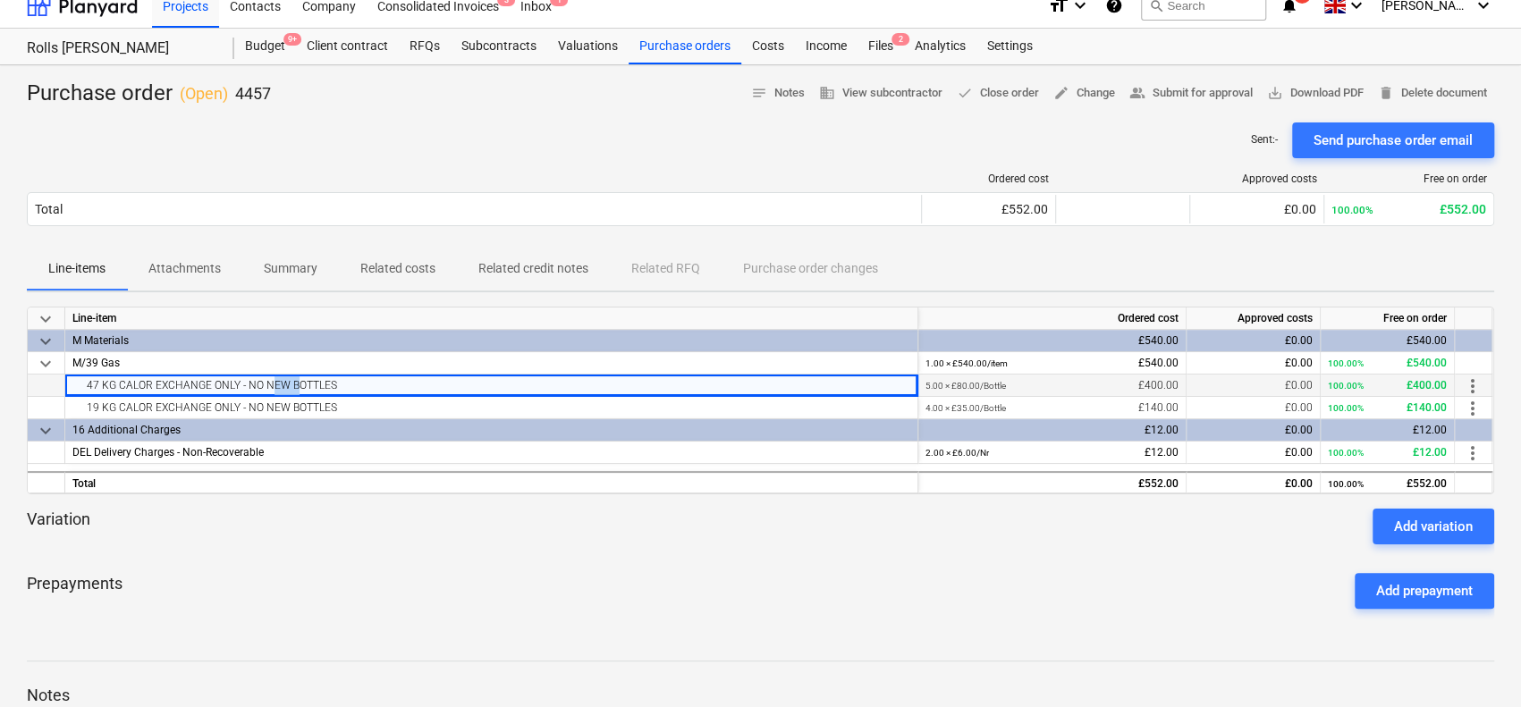
click at [272, 385] on div "47 KG CALOR EXCHANGE ONLY - NO NEW BOTTLES" at bounding box center [491, 385] width 838 height 21
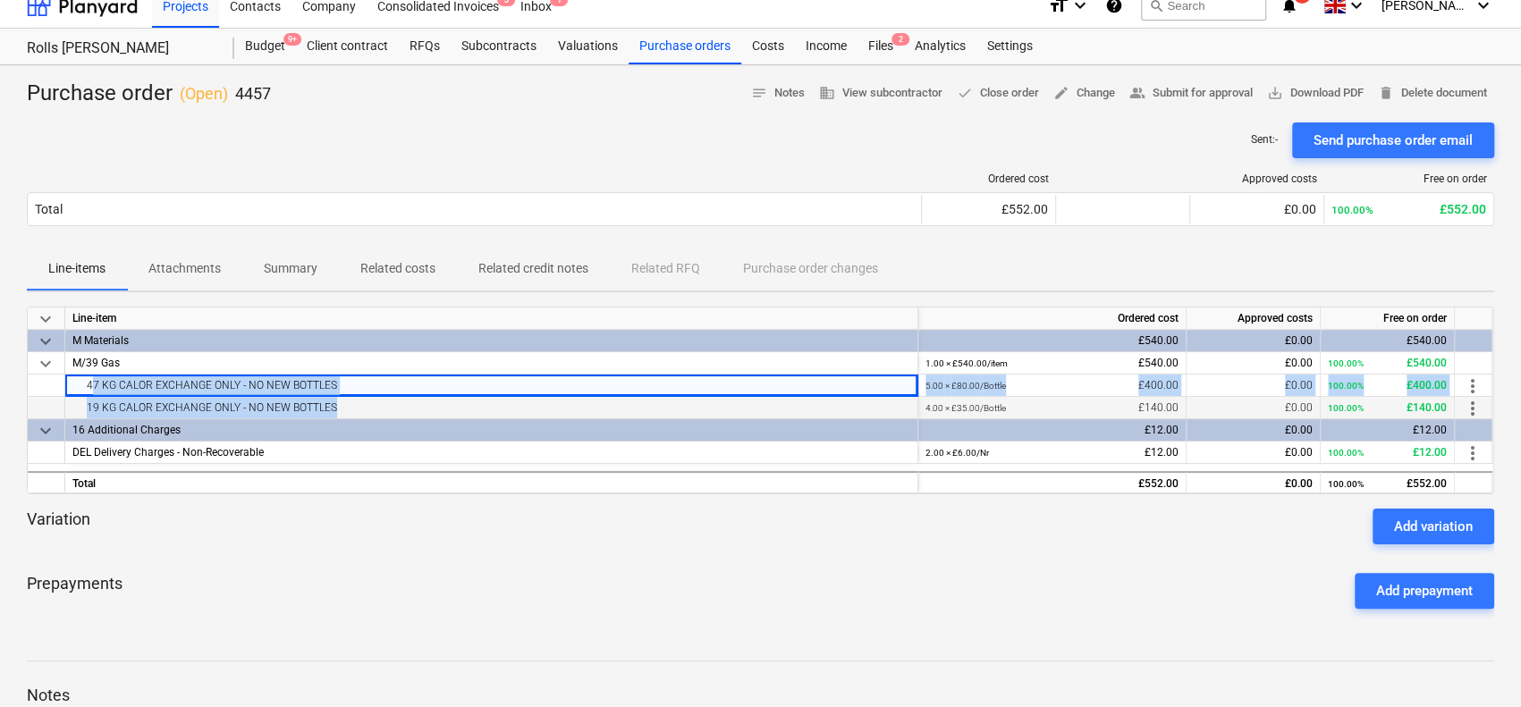
drag, startPoint x: 272, startPoint y: 385, endPoint x: 274, endPoint y: 401, distance: 16.3
click at [274, 401] on div "keyboard_arrow_down Line-item Ordered cost Approved costs Free on order keyboar…" at bounding box center [760, 401] width 1467 height 188
click at [274, 401] on div "19 KG CALOR EXCHANGE ONLY - NO NEW BOTTLES" at bounding box center [491, 407] width 838 height 21
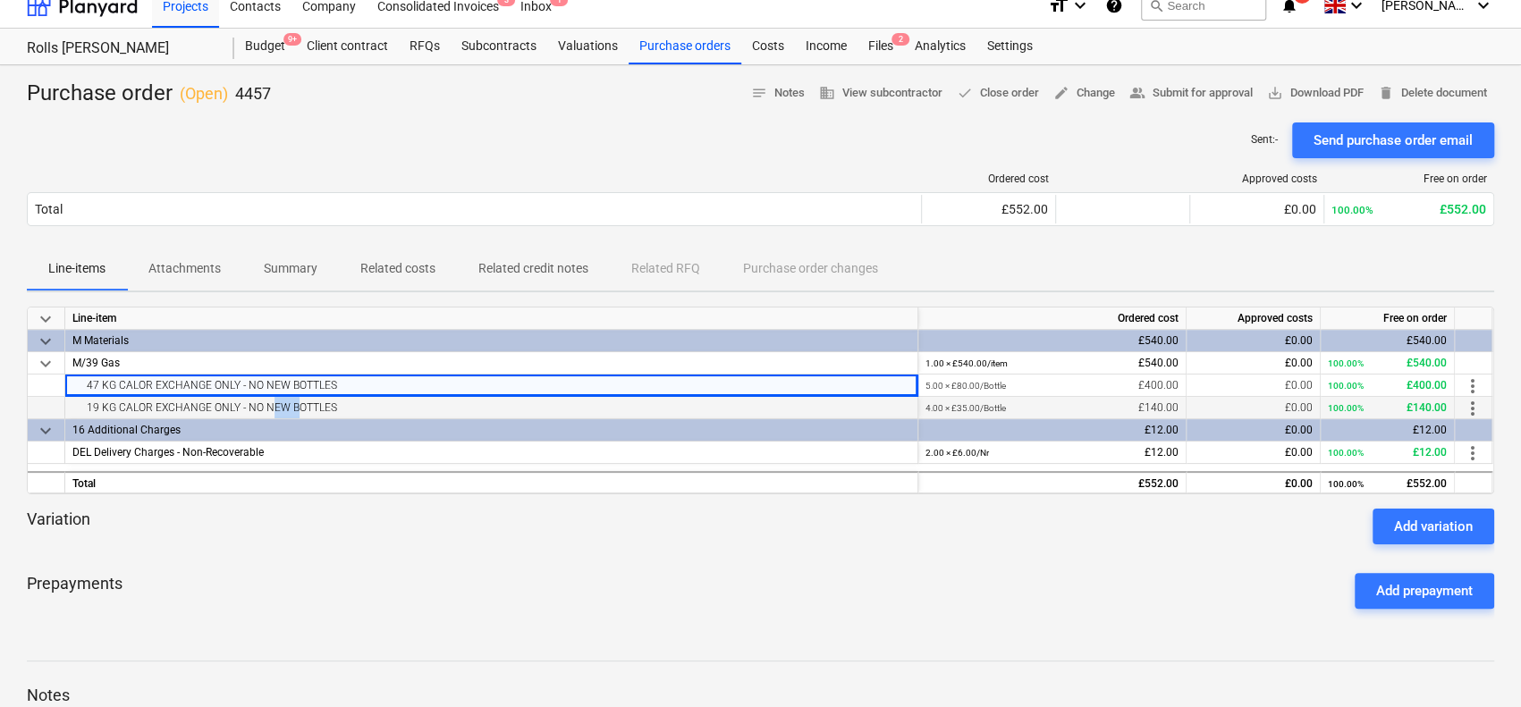
click at [274, 401] on div "19 KG CALOR EXCHANGE ONLY - NO NEW BOTTLES" at bounding box center [491, 407] width 838 height 21
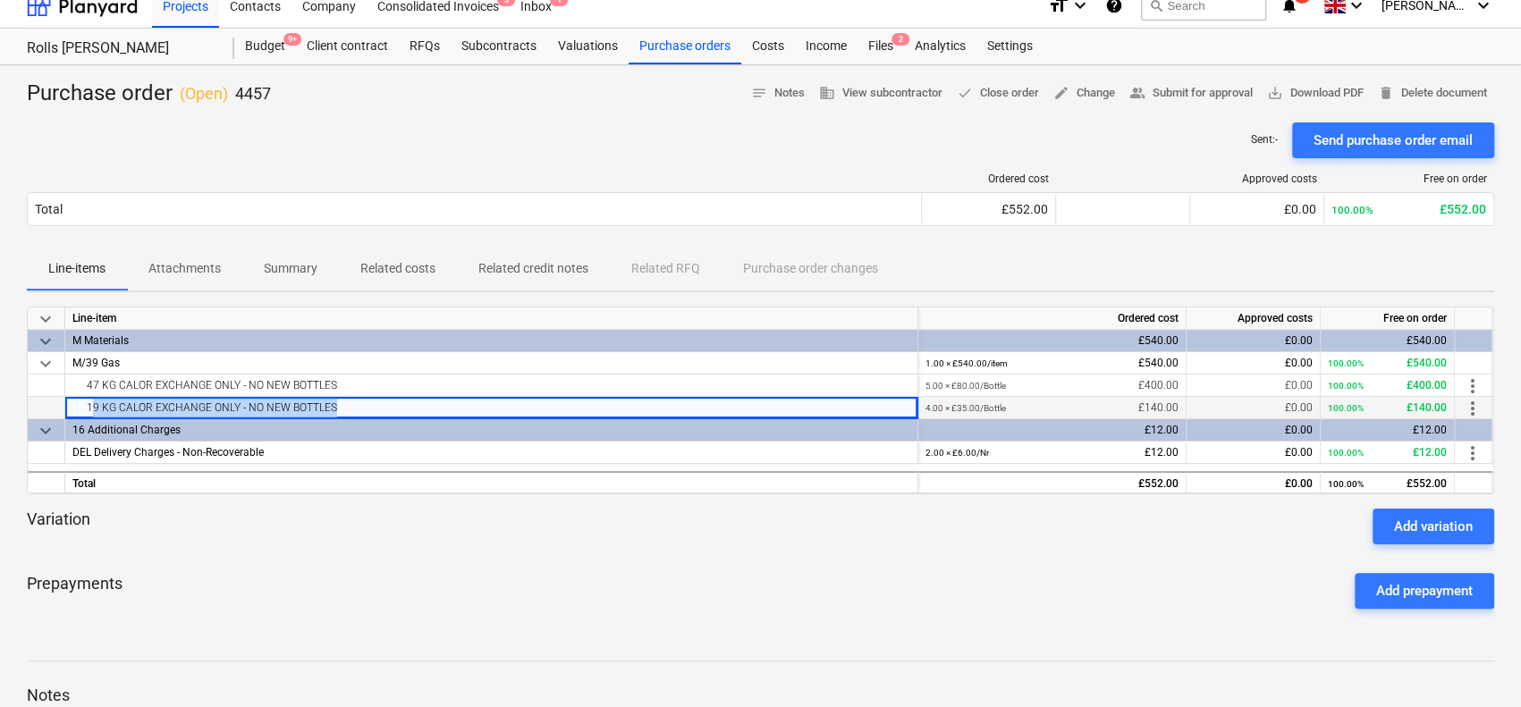
click at [274, 401] on div "19 KG CALOR EXCHANGE ONLY - NO NEW BOTTLES" at bounding box center [491, 407] width 838 height 21
click at [963, 405] on small "4.00 × £35.00 / Bottle" at bounding box center [965, 408] width 80 height 10
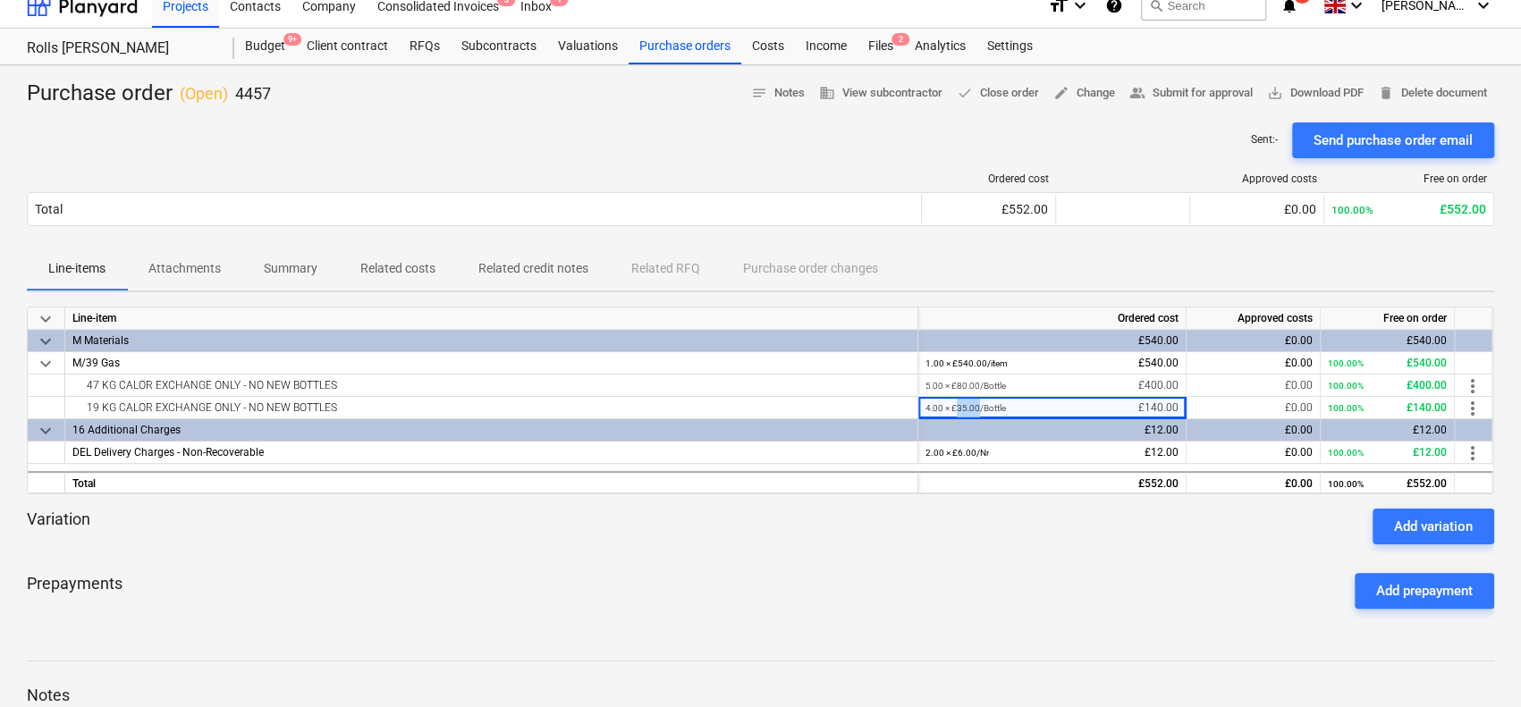
copy small "35.00"
click at [489, 545] on div at bounding box center [760, 552] width 1467 height 14
